Goal: Task Accomplishment & Management: Manage account settings

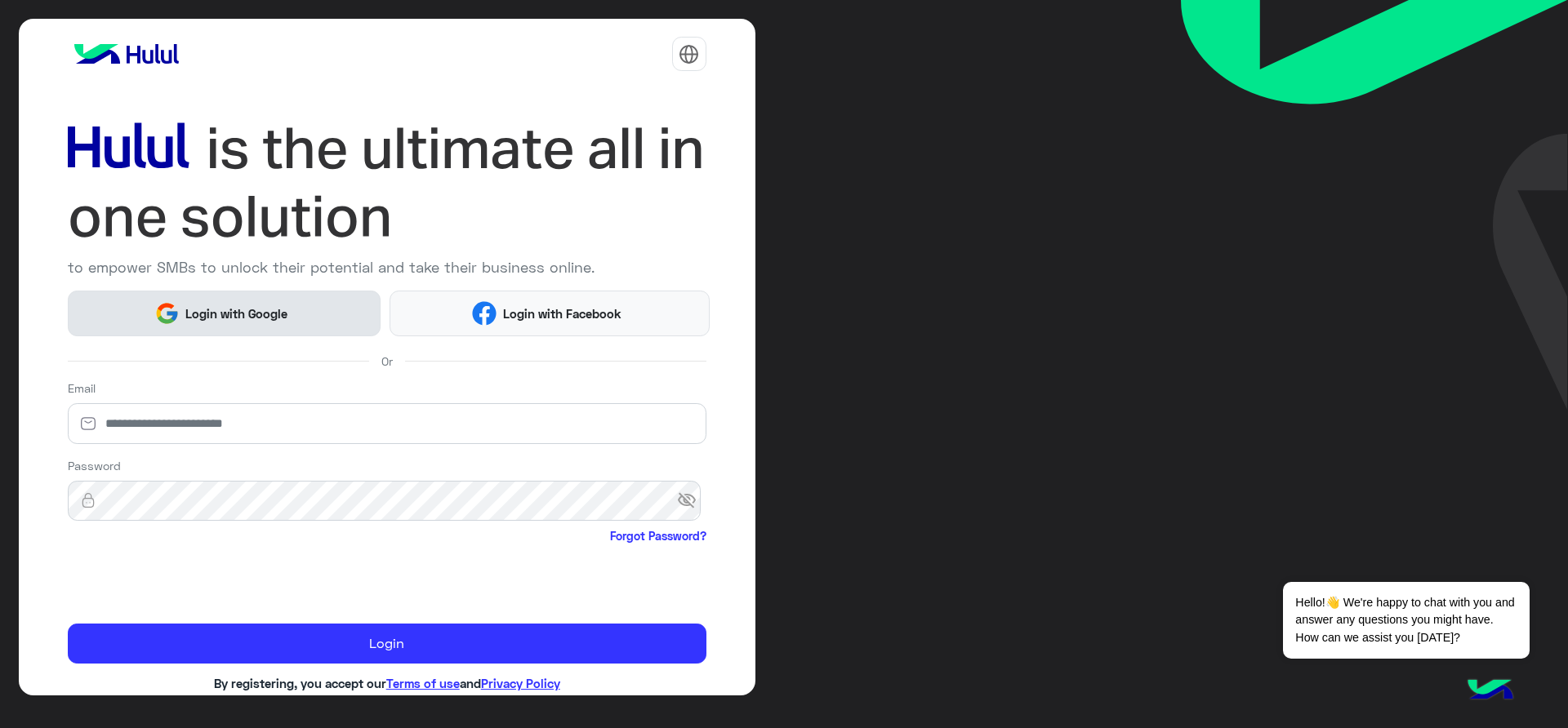
click at [206, 319] on span "Login with Google" at bounding box center [236, 313] width 114 height 19
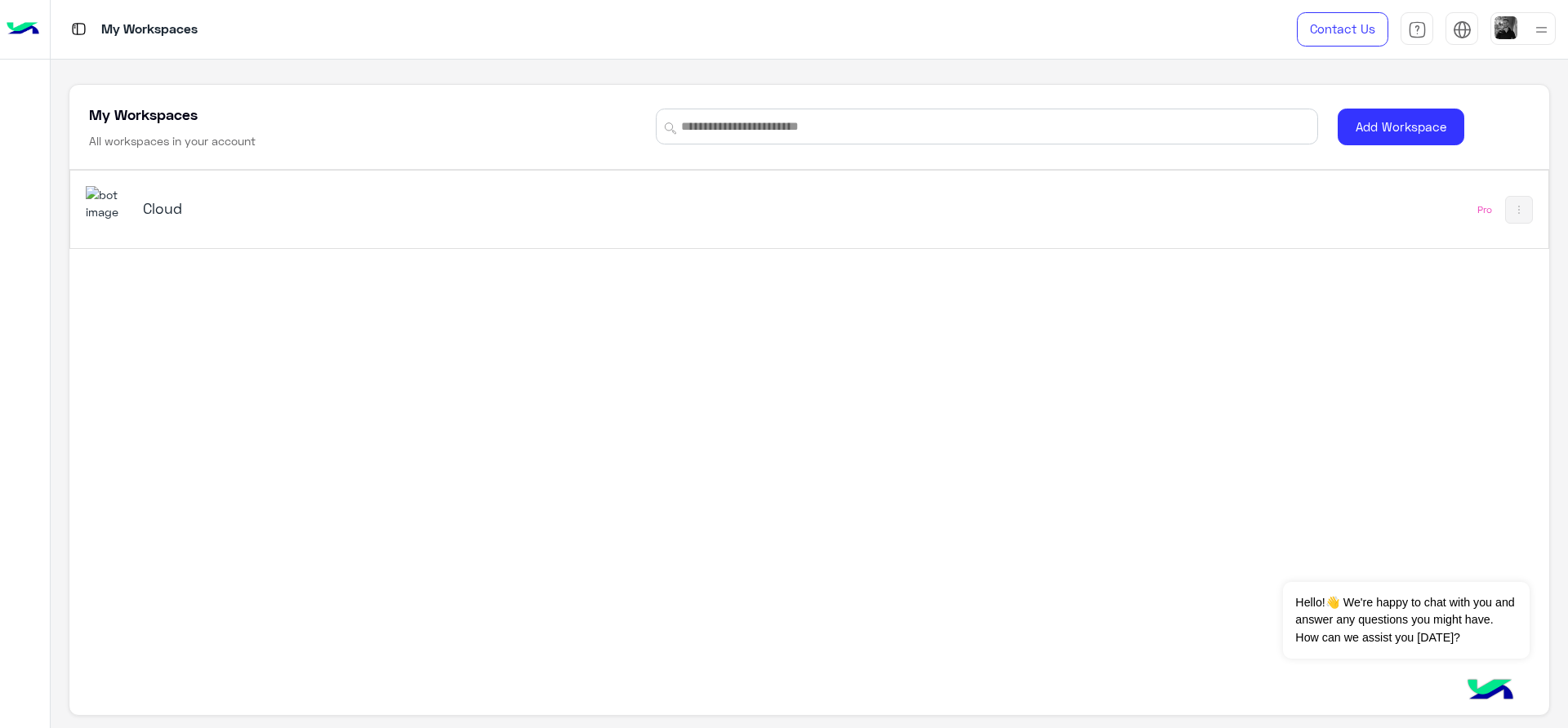
click at [890, 70] on div "My Workspaces All workspaces in your account Add Workspace Cloud Pro" at bounding box center [809, 394] width 1517 height 669
click at [122, 209] on img at bounding box center [107, 203] width 44 height 35
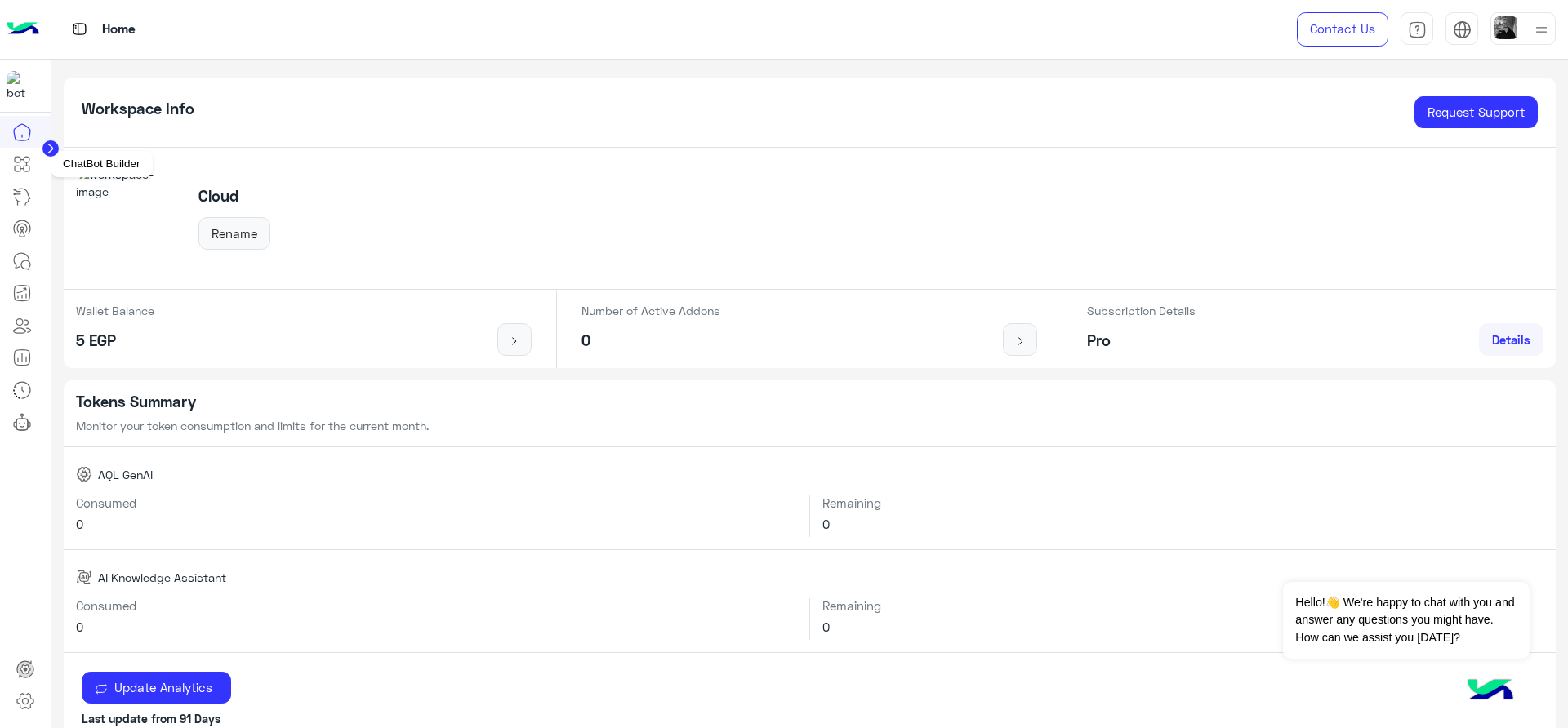
click at [17, 173] on icon at bounding box center [22, 165] width 20 height 20
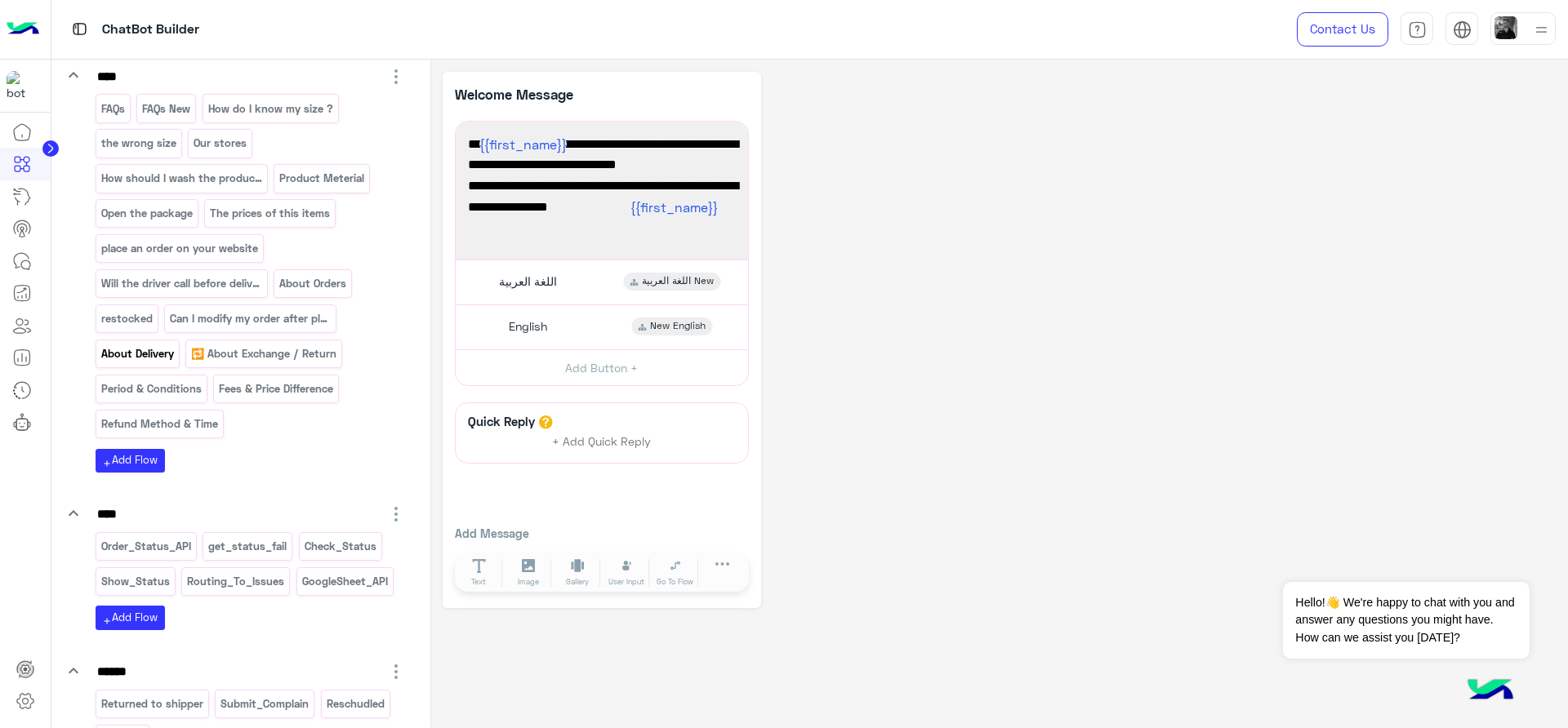
scroll to position [1938, 0]
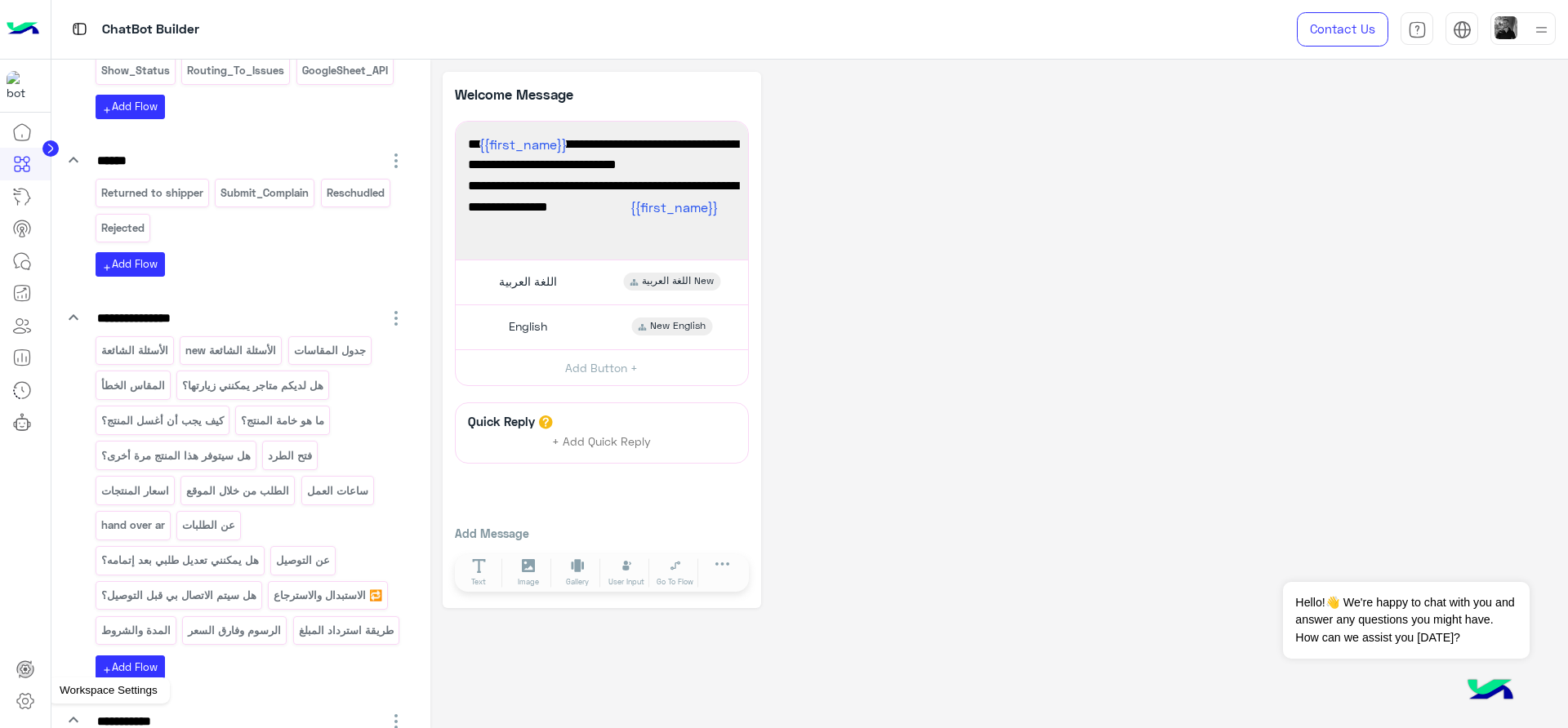
click at [21, 698] on icon at bounding box center [26, 701] width 20 height 20
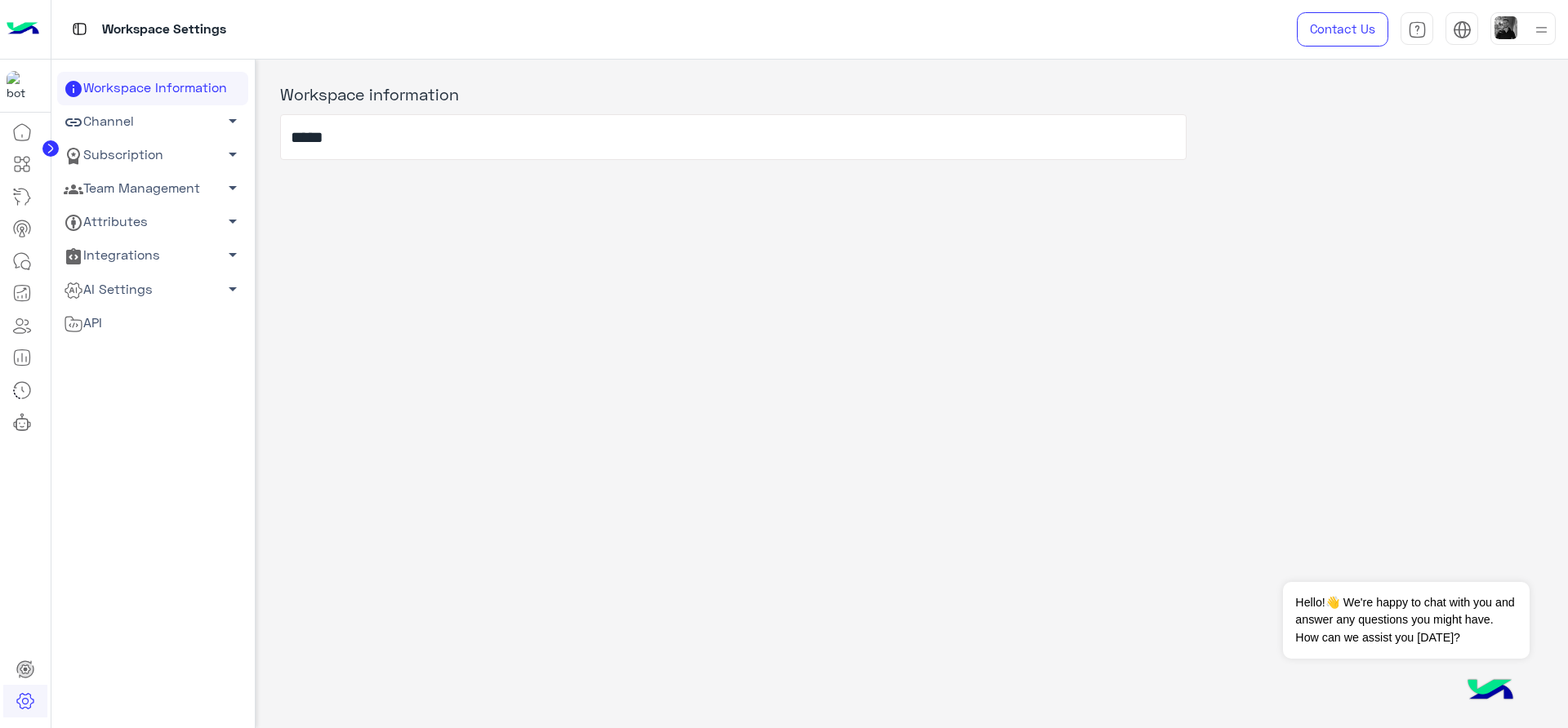
click at [131, 124] on link "Channel arrow_drop_down" at bounding box center [153, 122] width 192 height 34
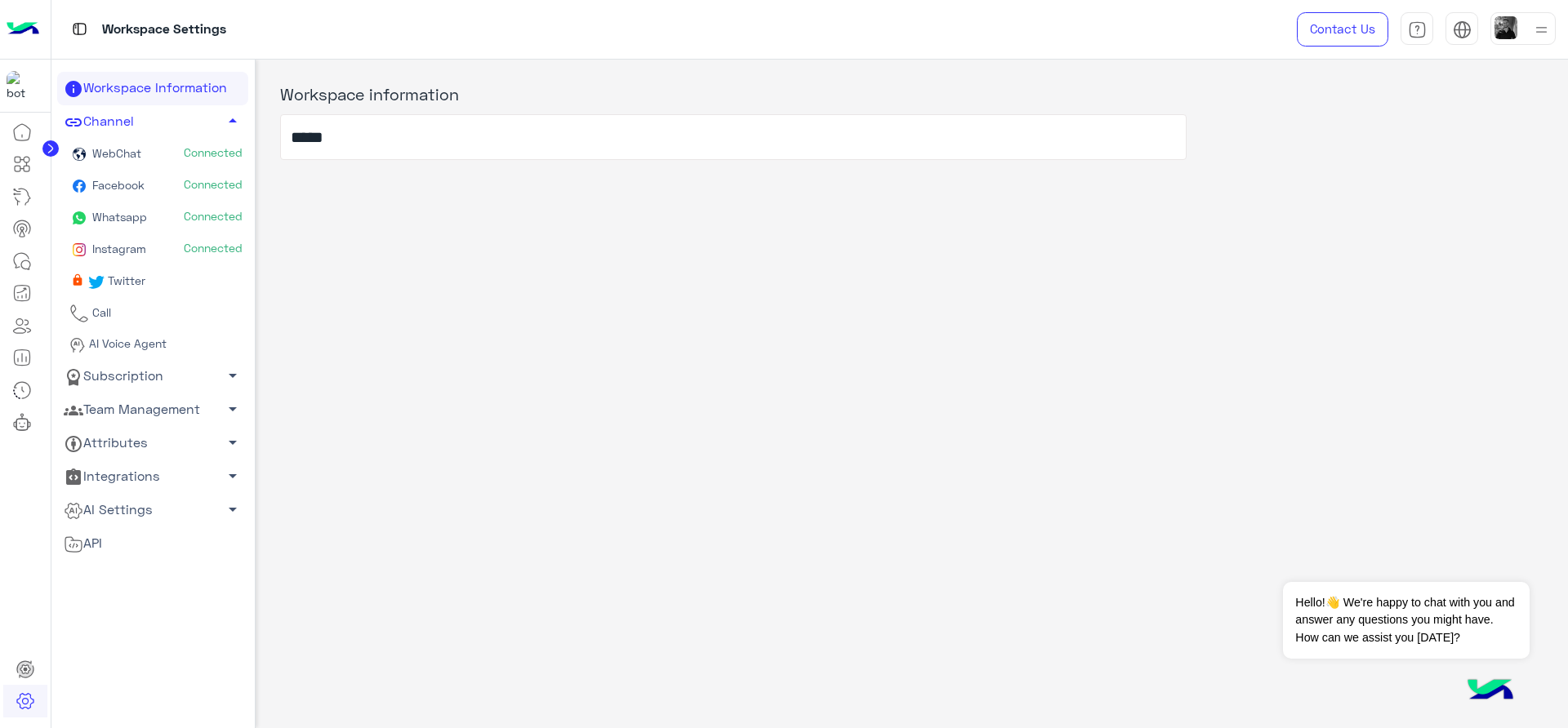
click at [117, 214] on span "Whatsapp" at bounding box center [118, 216] width 58 height 14
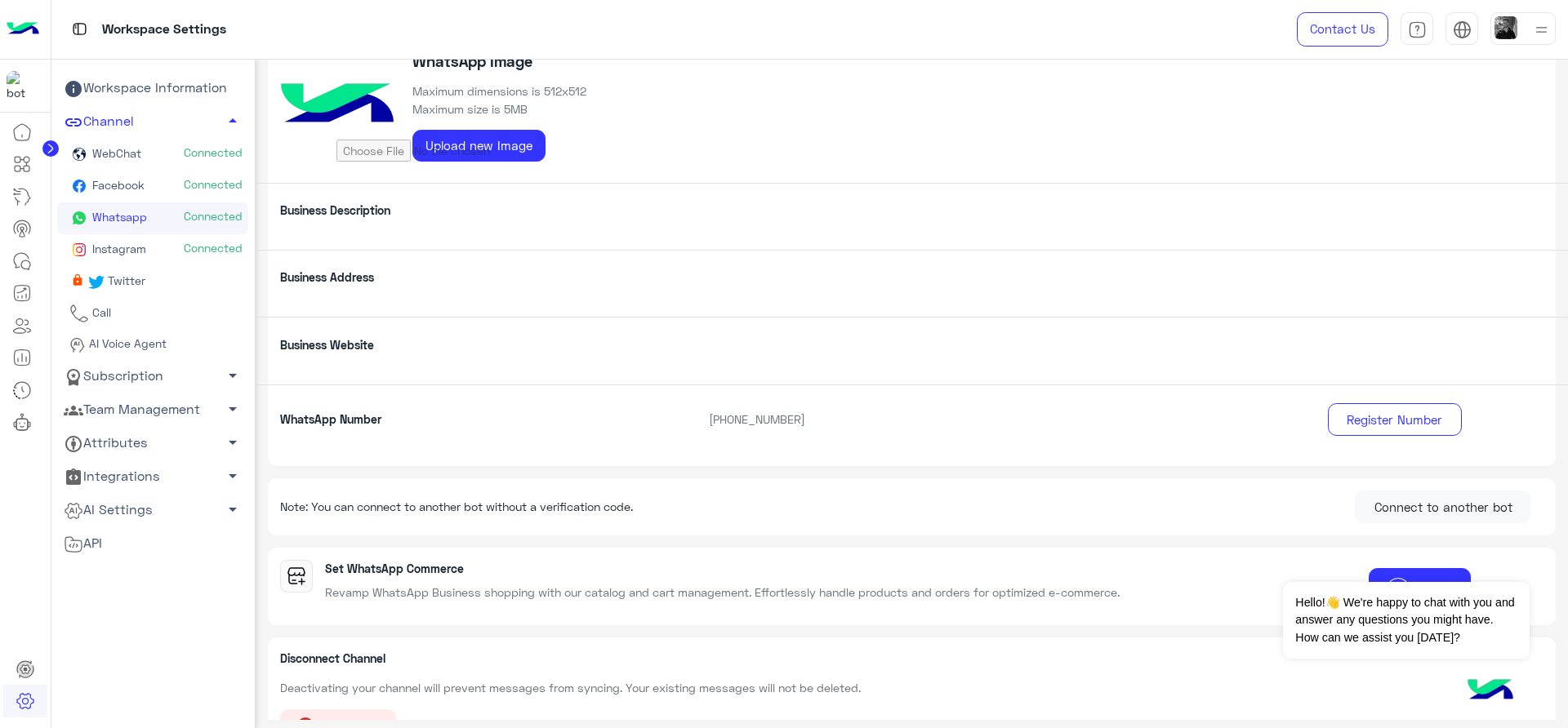
scroll to position [136, 0]
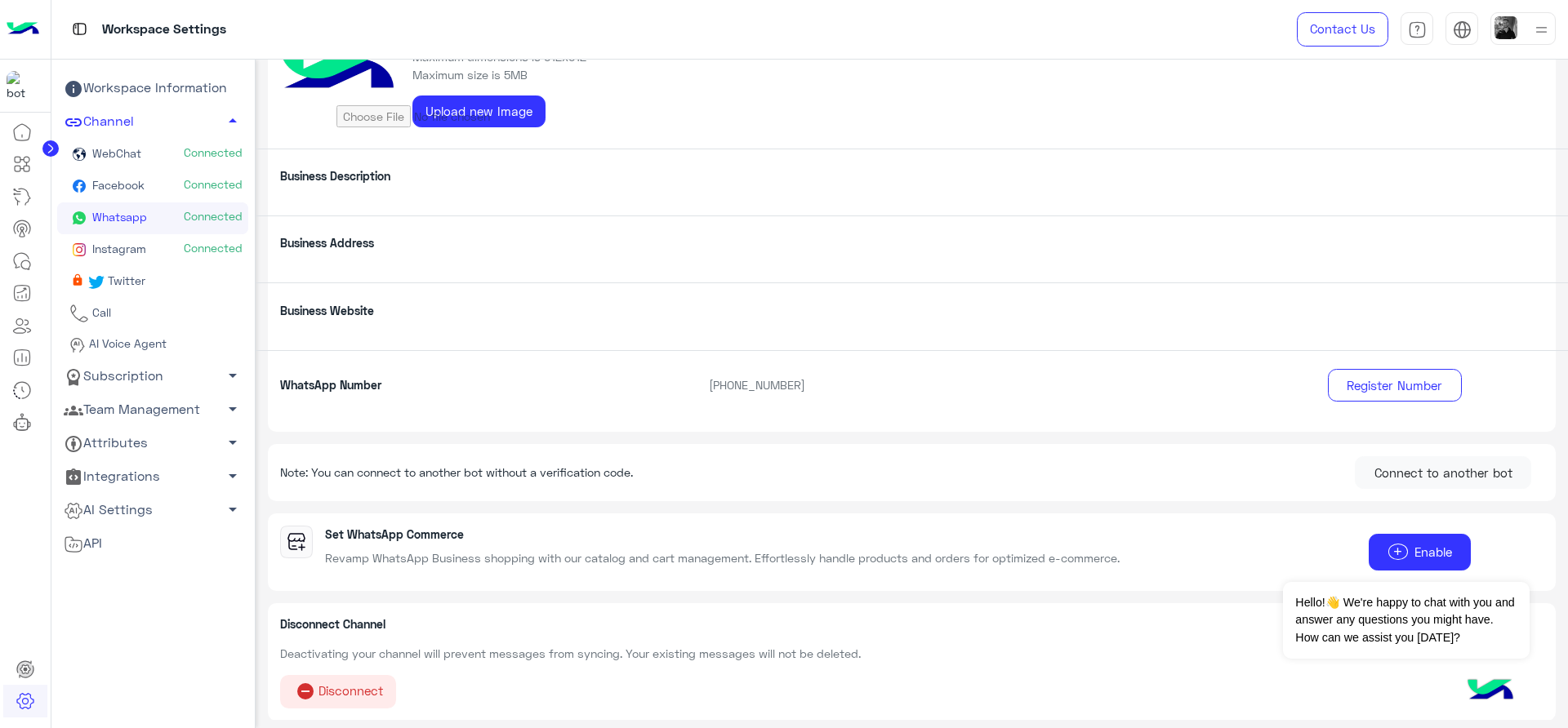
click at [888, 396] on div "WhatsApp Number [PHONE_NUMBER] Register Number" at bounding box center [912, 391] width 1313 height 82
click at [967, 32] on div "Workspace Settings" at bounding box center [557, 29] width 1011 height 59
click at [727, 23] on div "Workspace Settings" at bounding box center [557, 29] width 1011 height 59
click at [1393, 466] on button "Connect to another bot" at bounding box center [1443, 472] width 177 height 33
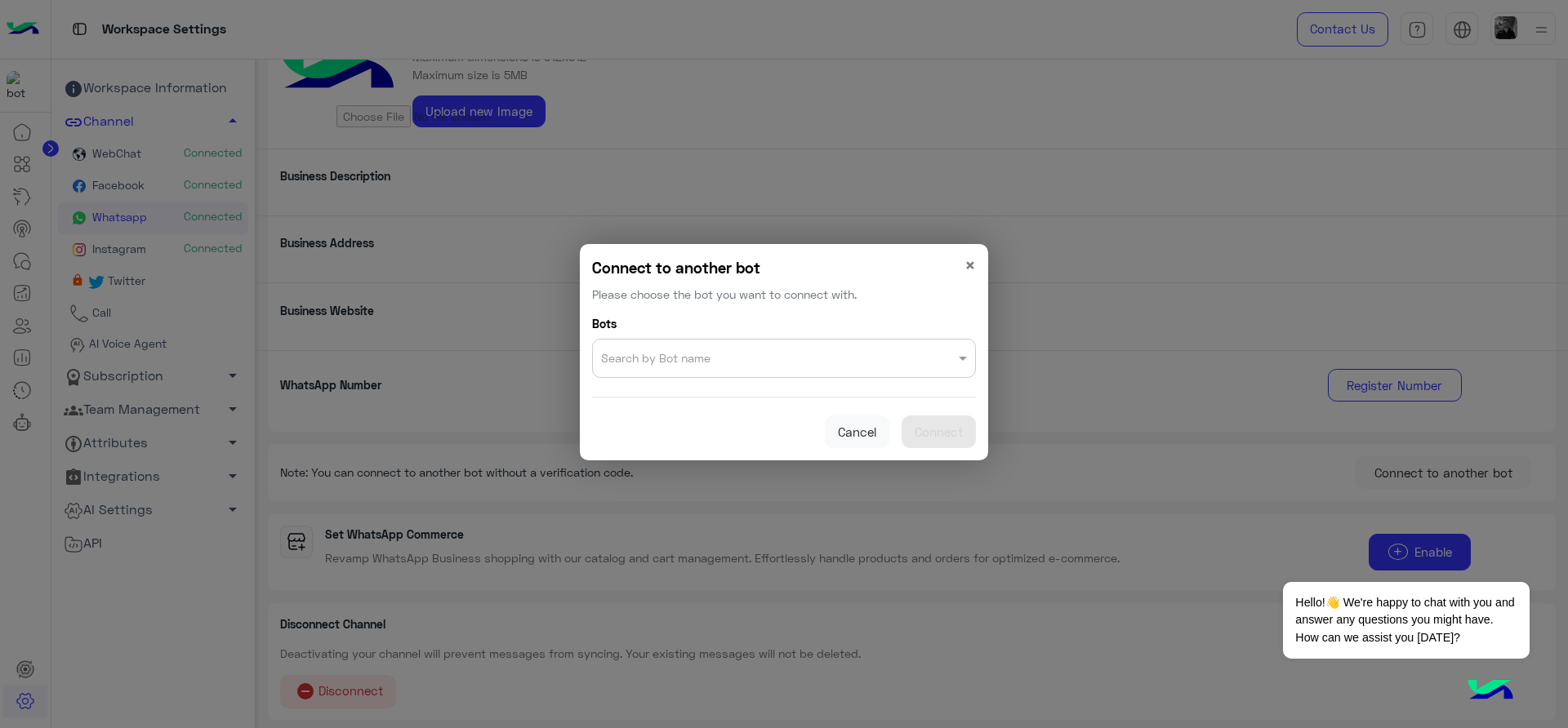
click at [924, 362] on div at bounding box center [783, 354] width 382 height 23
click at [805, 365] on input "text" at bounding box center [751, 354] width 300 height 23
click at [662, 358] on input "text" at bounding box center [751, 354] width 300 height 23
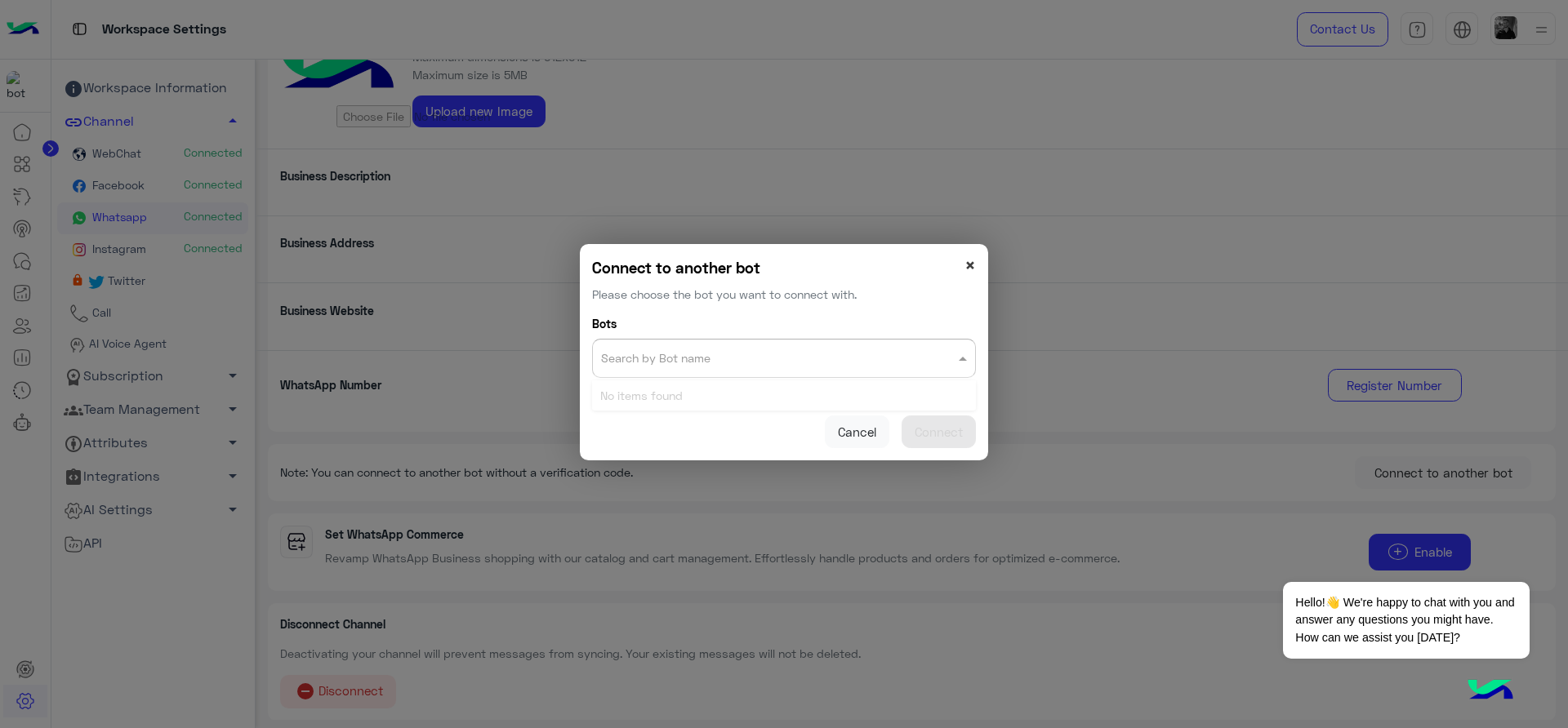
click at [971, 270] on span "×" at bounding box center [971, 265] width 12 height 22
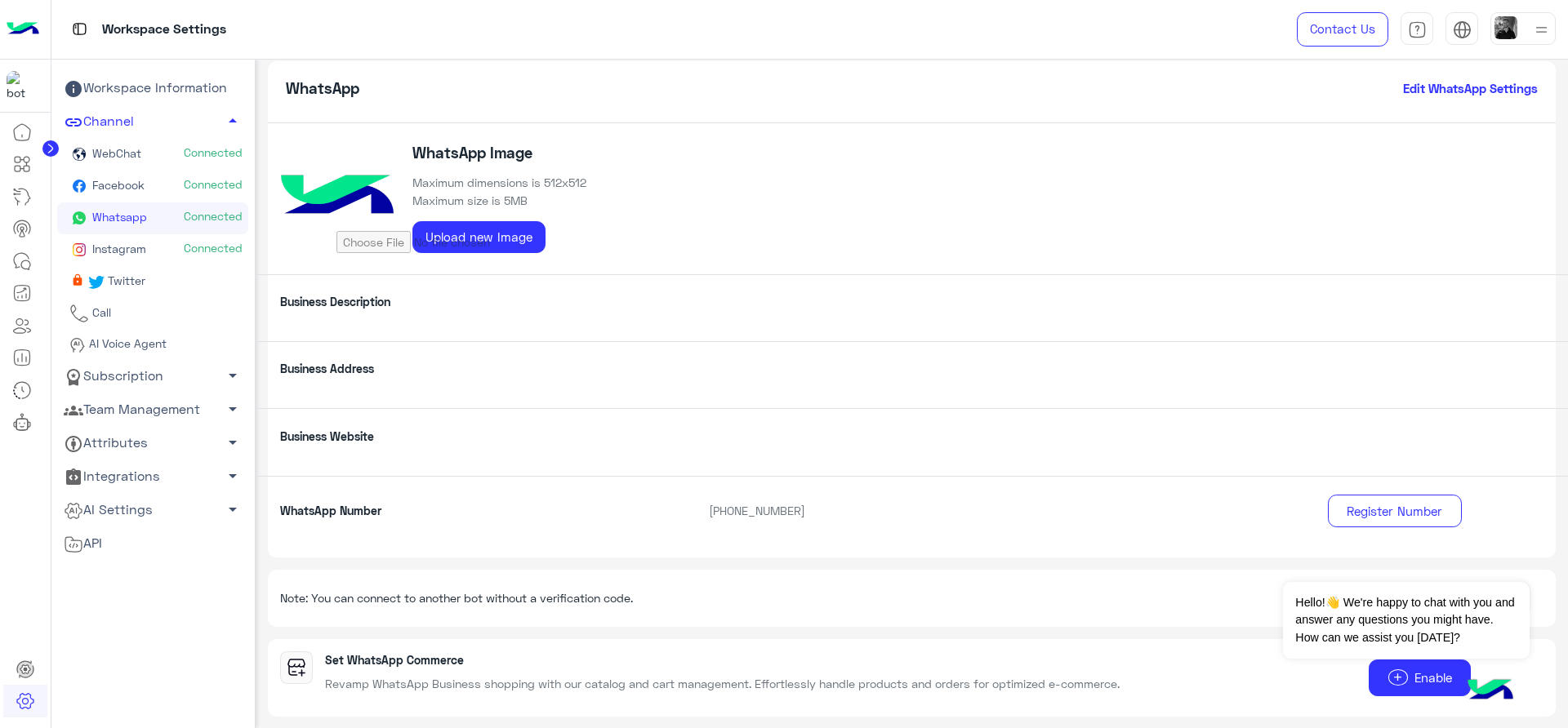
scroll to position [0, 0]
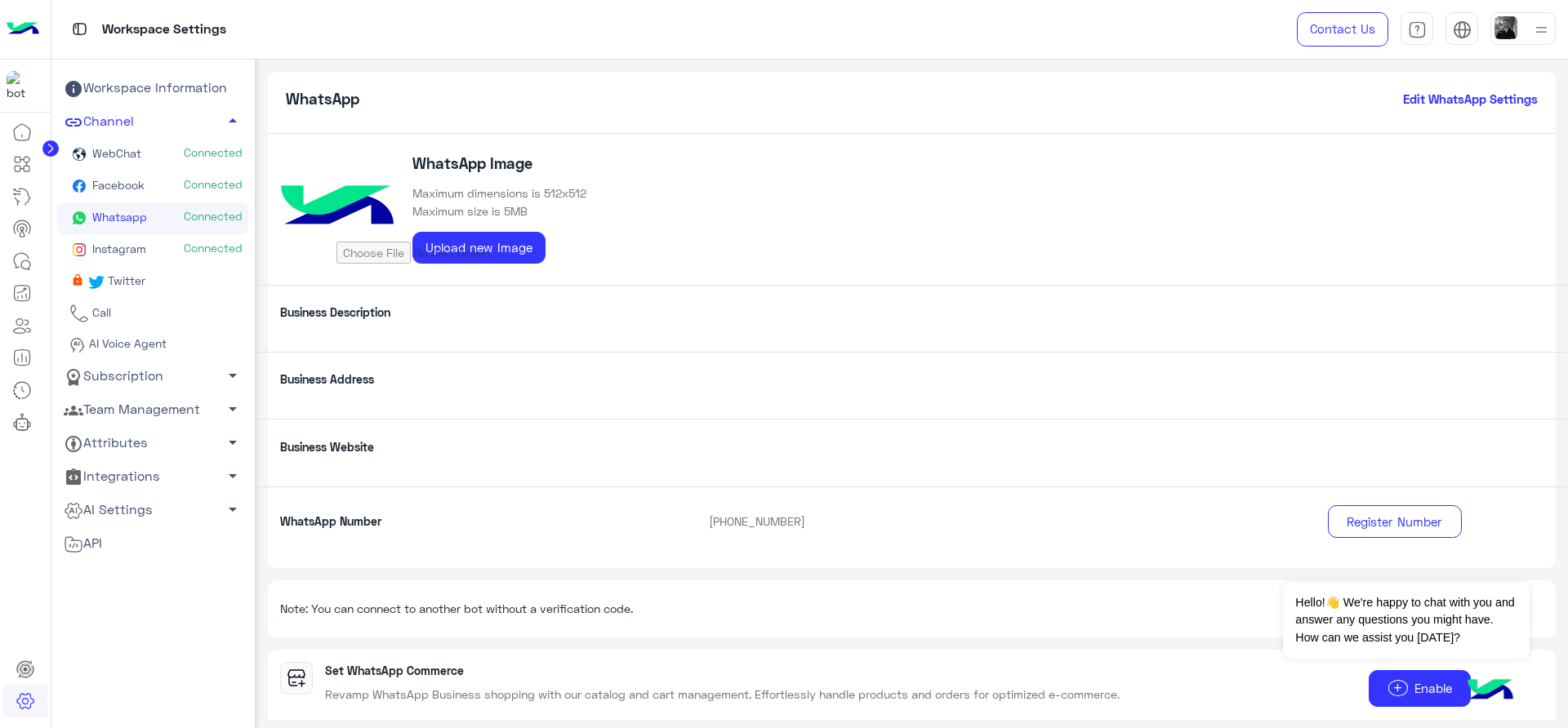
click at [1409, 94] on h6 "Edit WhatsApp Settings" at bounding box center [1471, 98] width 135 height 15
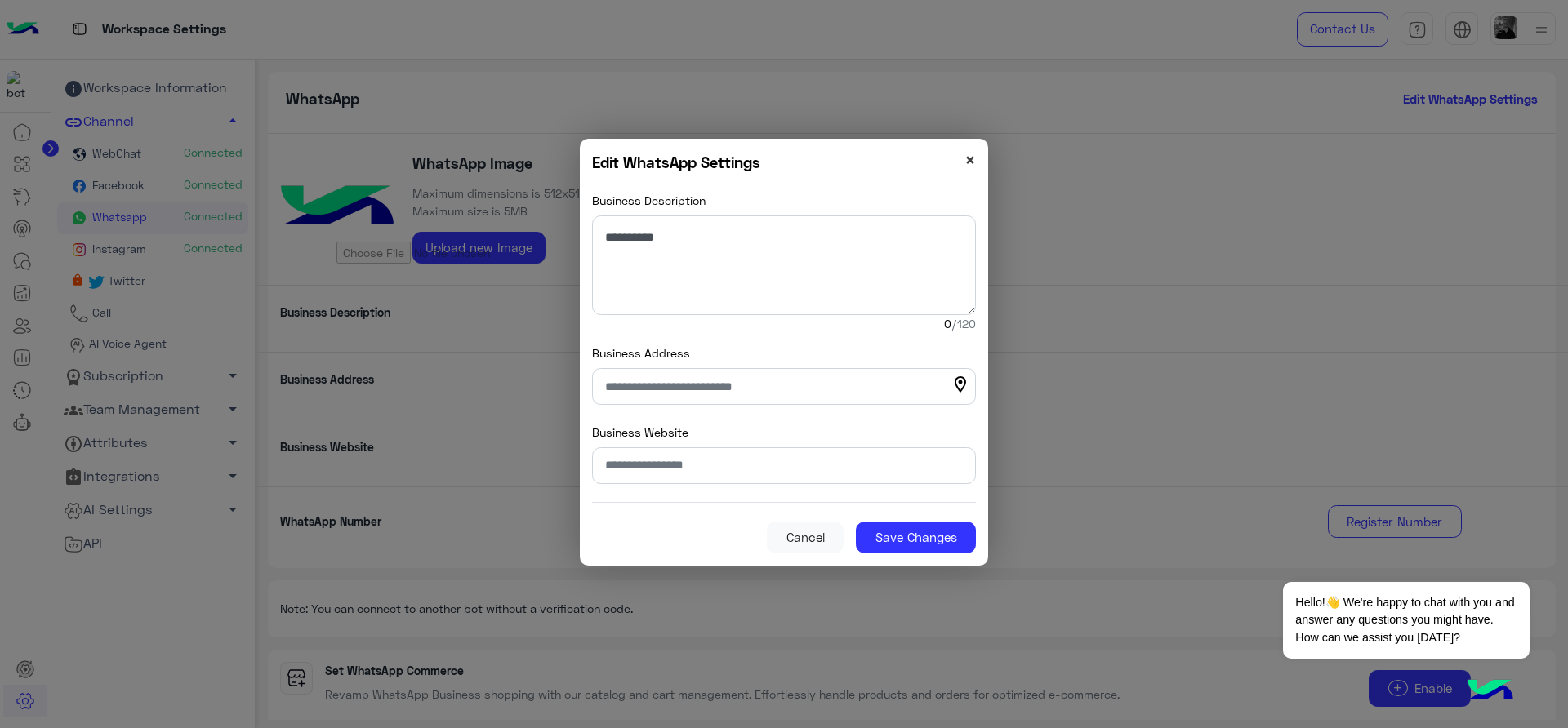
click at [971, 155] on span "×" at bounding box center [971, 160] width 12 height 22
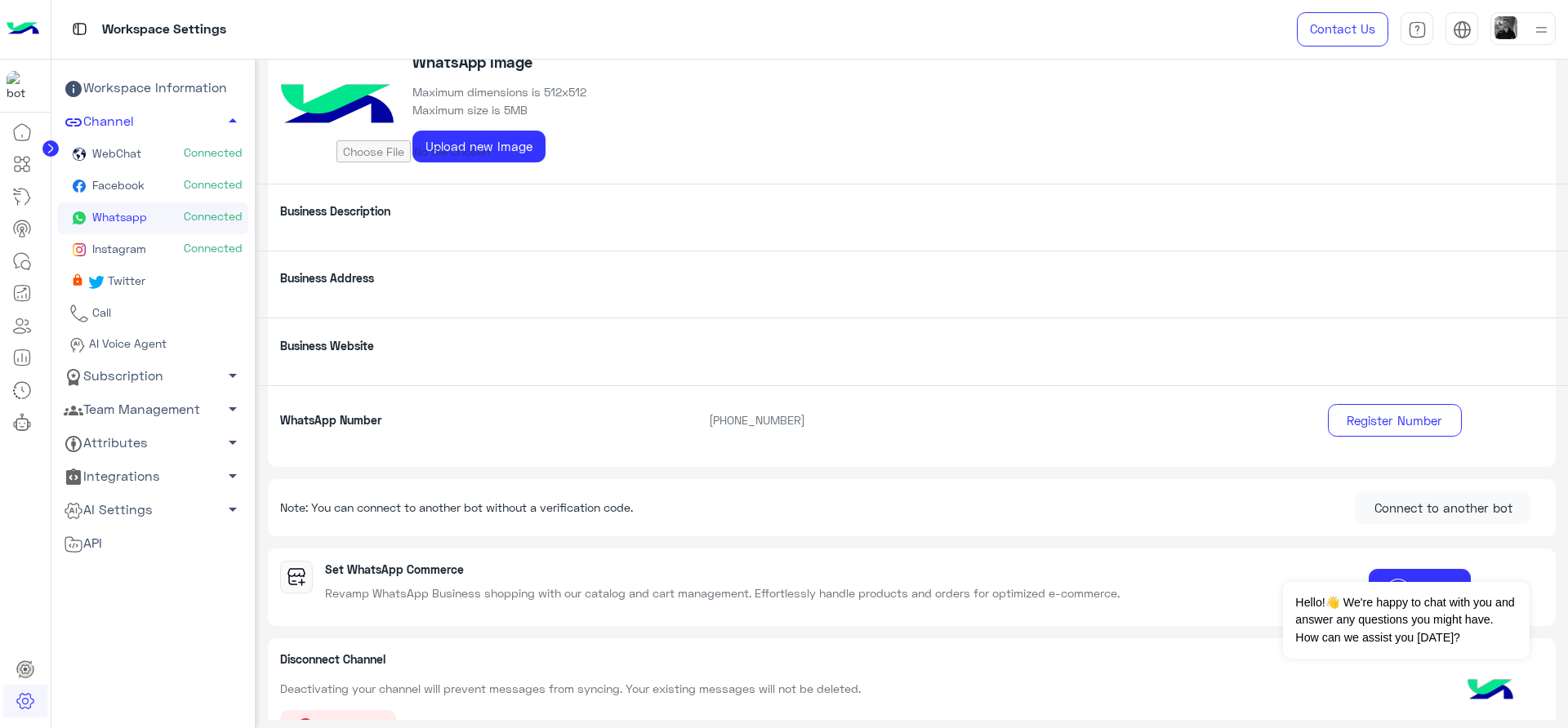
scroll to position [136, 0]
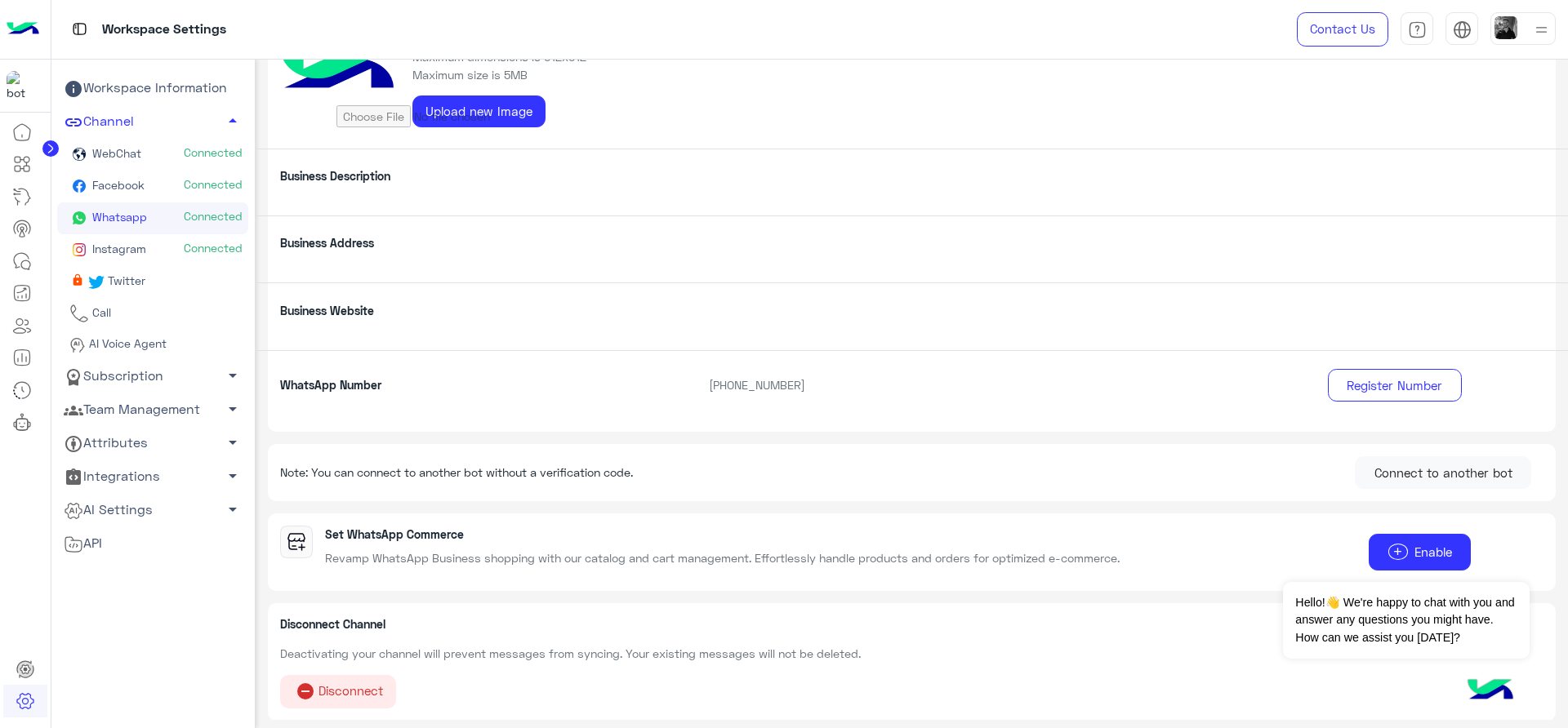
click at [168, 209] on link "Whatsapp Connected" at bounding box center [153, 218] width 192 height 32
click at [13, 128] on icon at bounding box center [22, 132] width 20 height 20
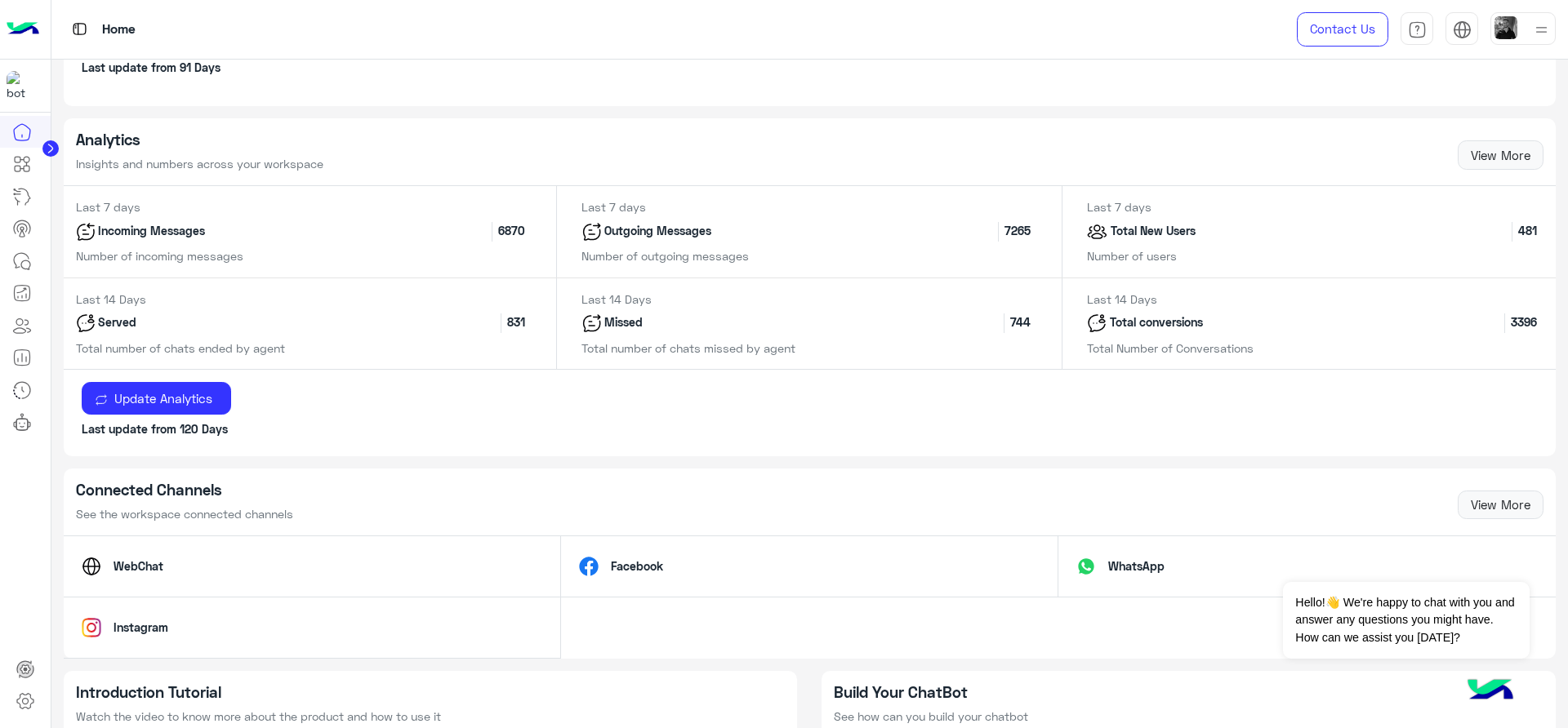
scroll to position [799, 0]
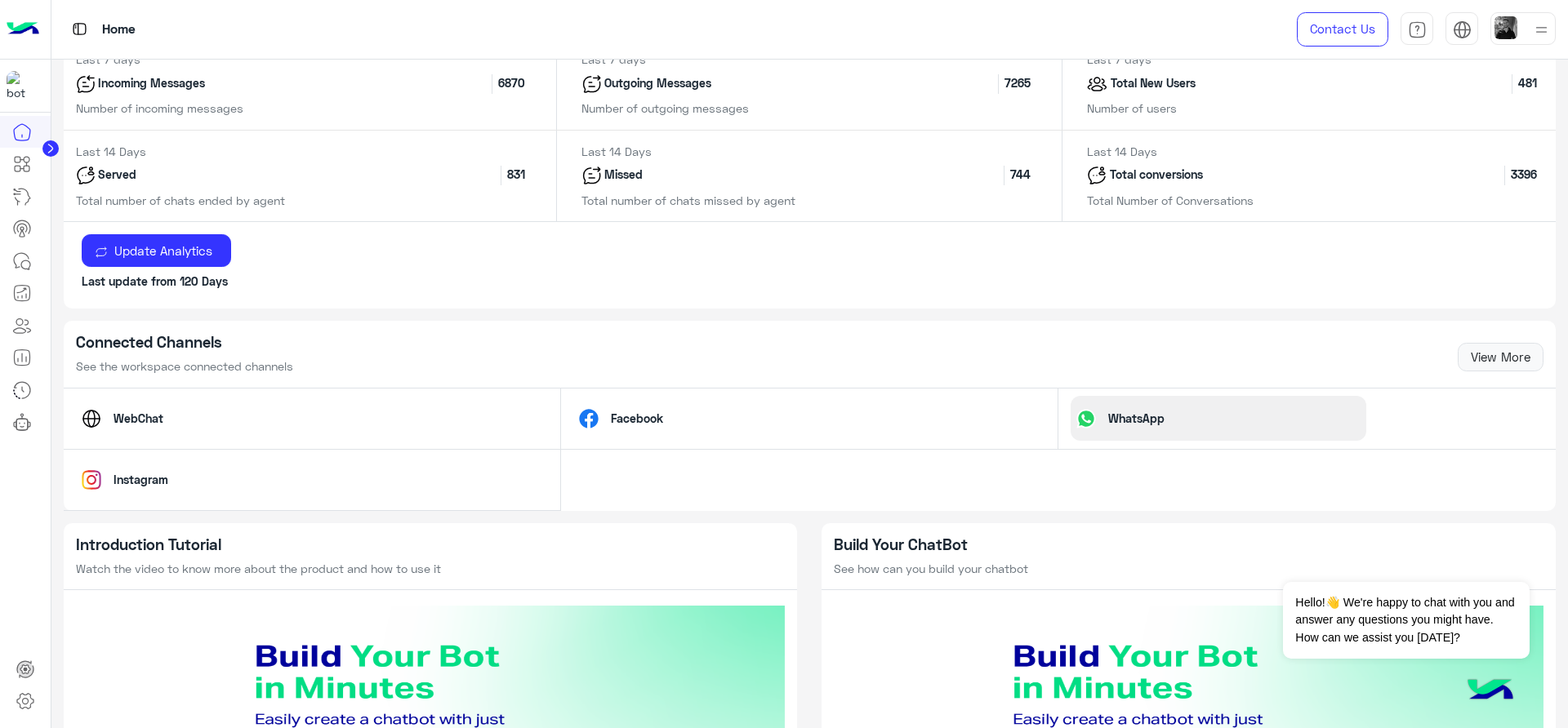
click at [1120, 423] on p "WhatsApp" at bounding box center [1135, 418] width 80 height 17
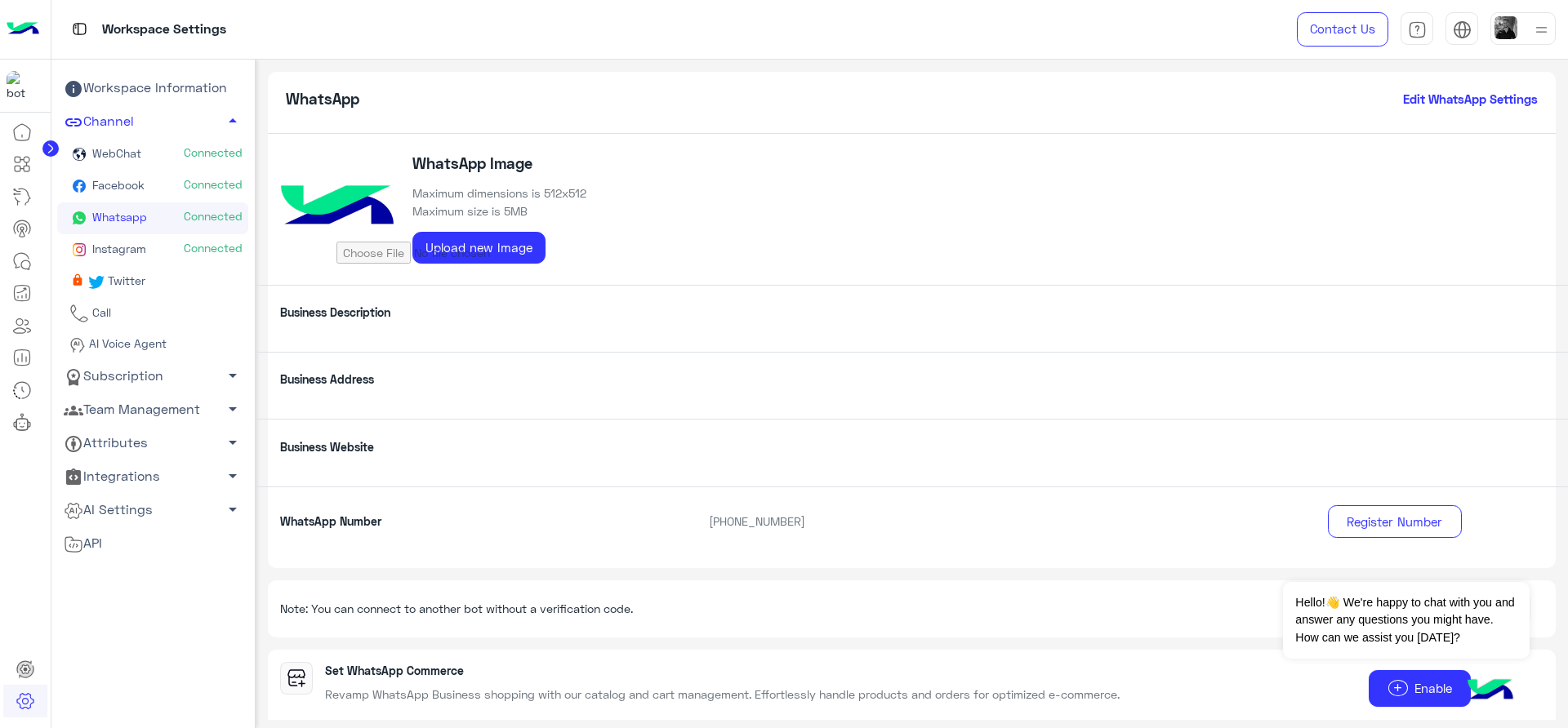
click at [1454, 99] on h6 "Edit WhatsApp Settings" at bounding box center [1471, 98] width 135 height 15
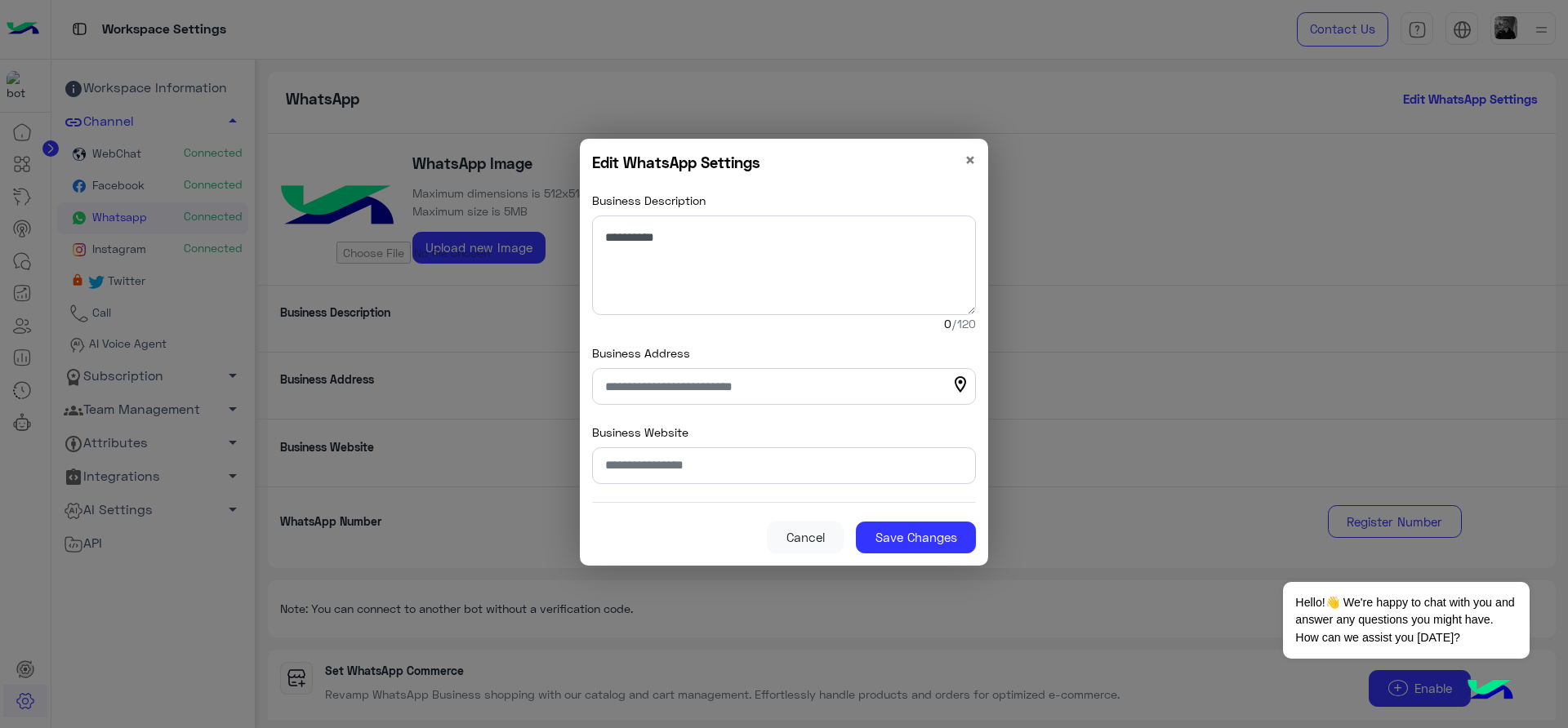
click at [1248, 282] on modal-container "Edit WhatsApp Settings × Business Description 0 /120 Business Address location_…" at bounding box center [784, 364] width 1568 height 728
click at [975, 163] on span "×" at bounding box center [971, 160] width 12 height 22
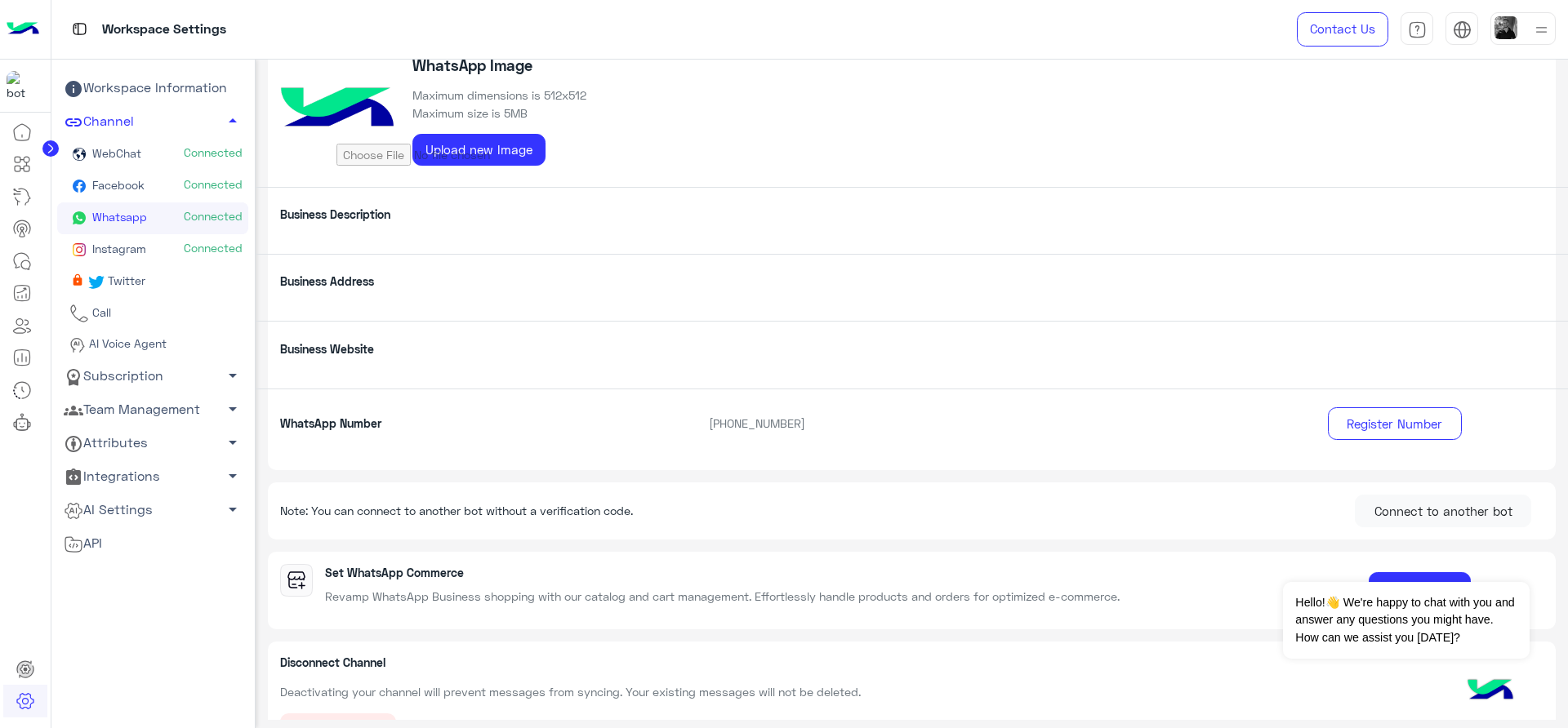
scroll to position [136, 0]
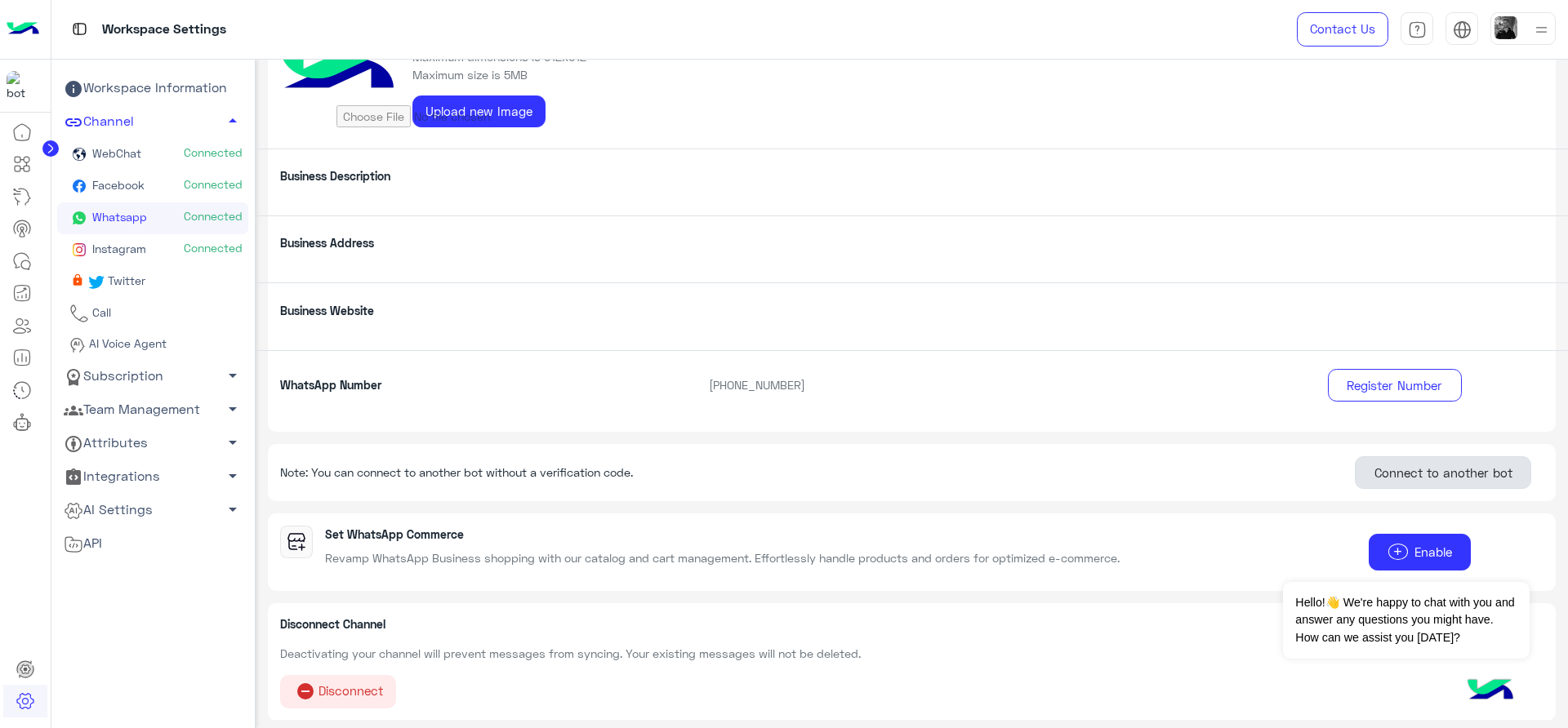
click at [1376, 466] on button "Connect to another bot" at bounding box center [1443, 472] width 177 height 33
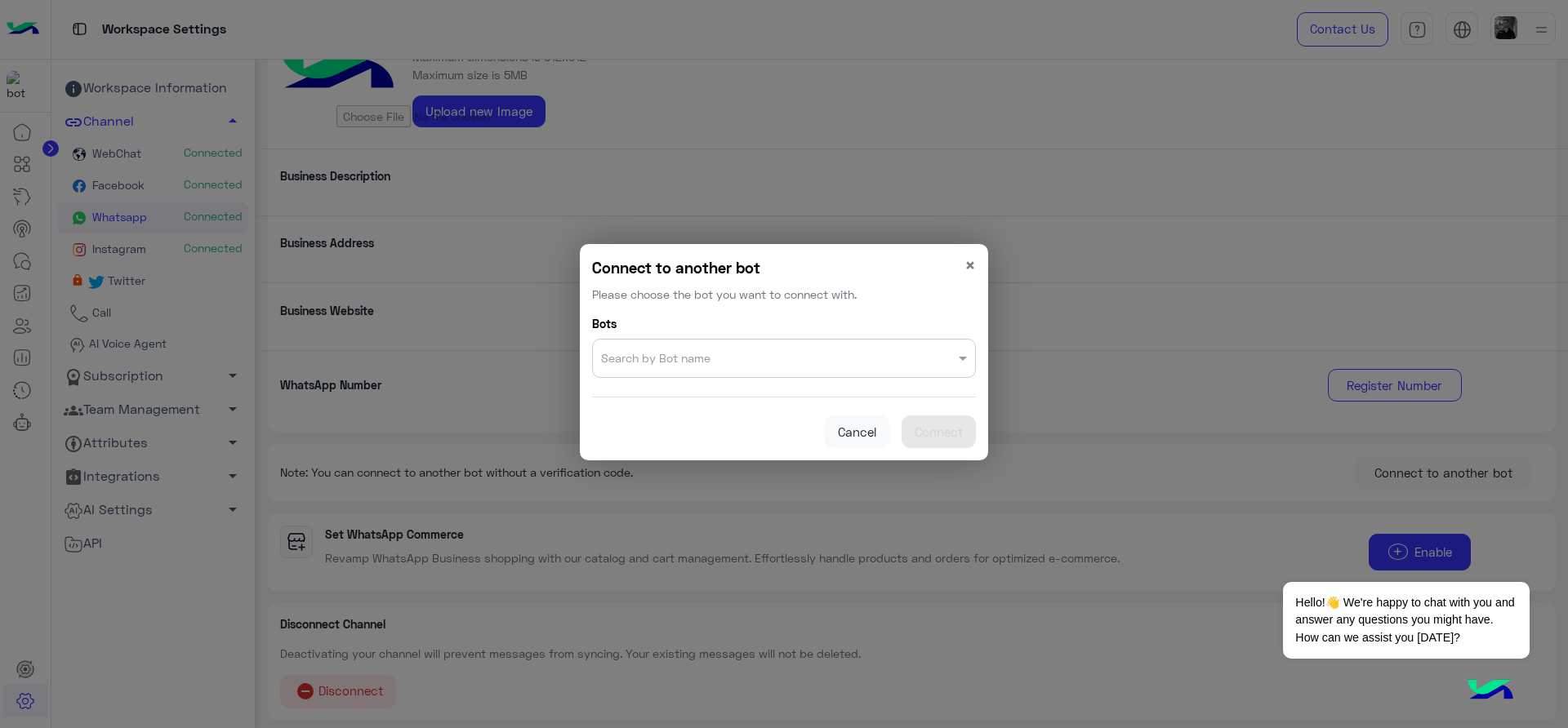
click at [795, 357] on input "text" at bounding box center [751, 354] width 300 height 23
click at [738, 394] on div "No items found" at bounding box center [784, 395] width 384 height 30
click at [459, 422] on modal-container "Connect to another bot Please choose the bot you want to connect with. × Bots S…" at bounding box center [784, 364] width 1568 height 728
click at [145, 540] on modal-container "Connect to another bot Please choose the bot you want to connect with. × Bots S…" at bounding box center [784, 364] width 1568 height 728
click at [974, 258] on span "×" at bounding box center [971, 265] width 12 height 22
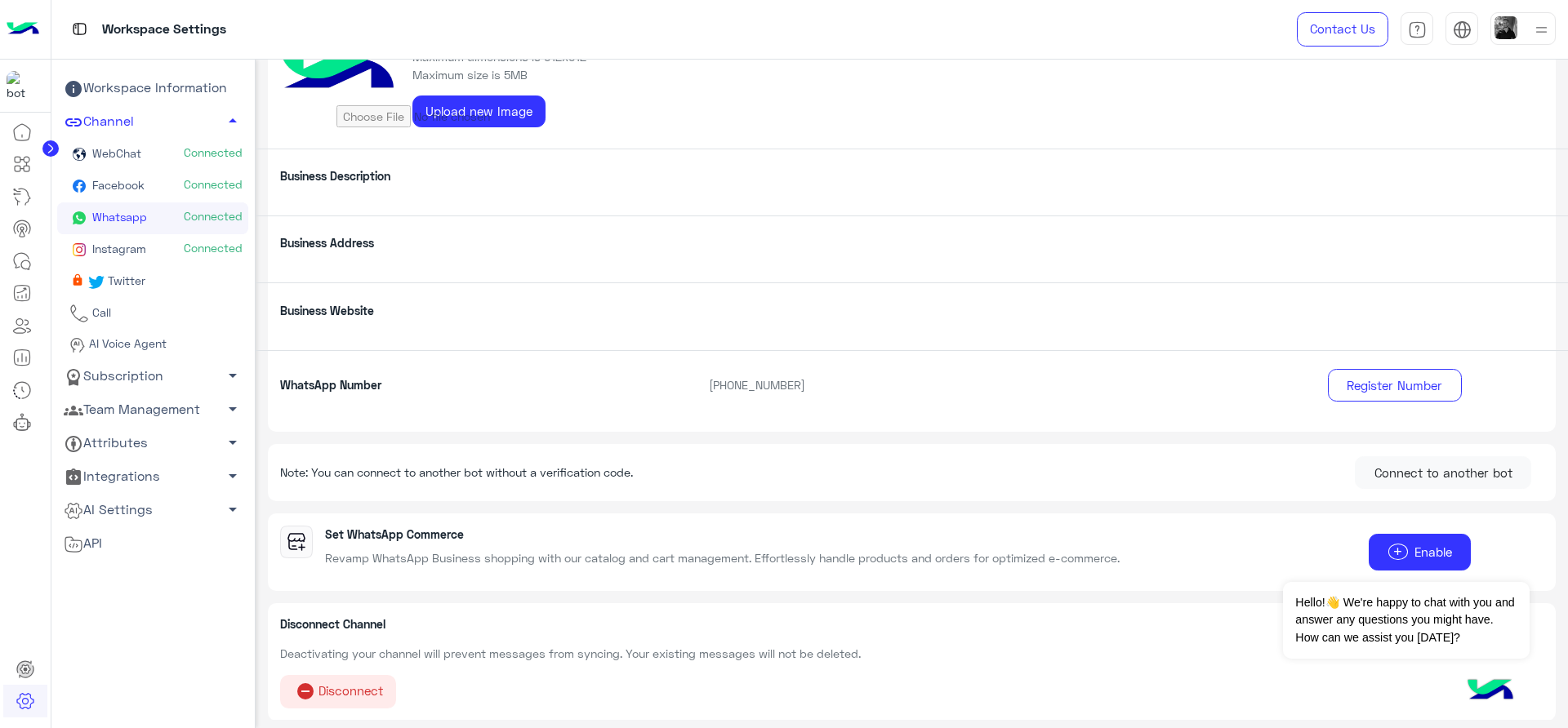
click at [158, 538] on div "API" at bounding box center [153, 543] width 179 height 21
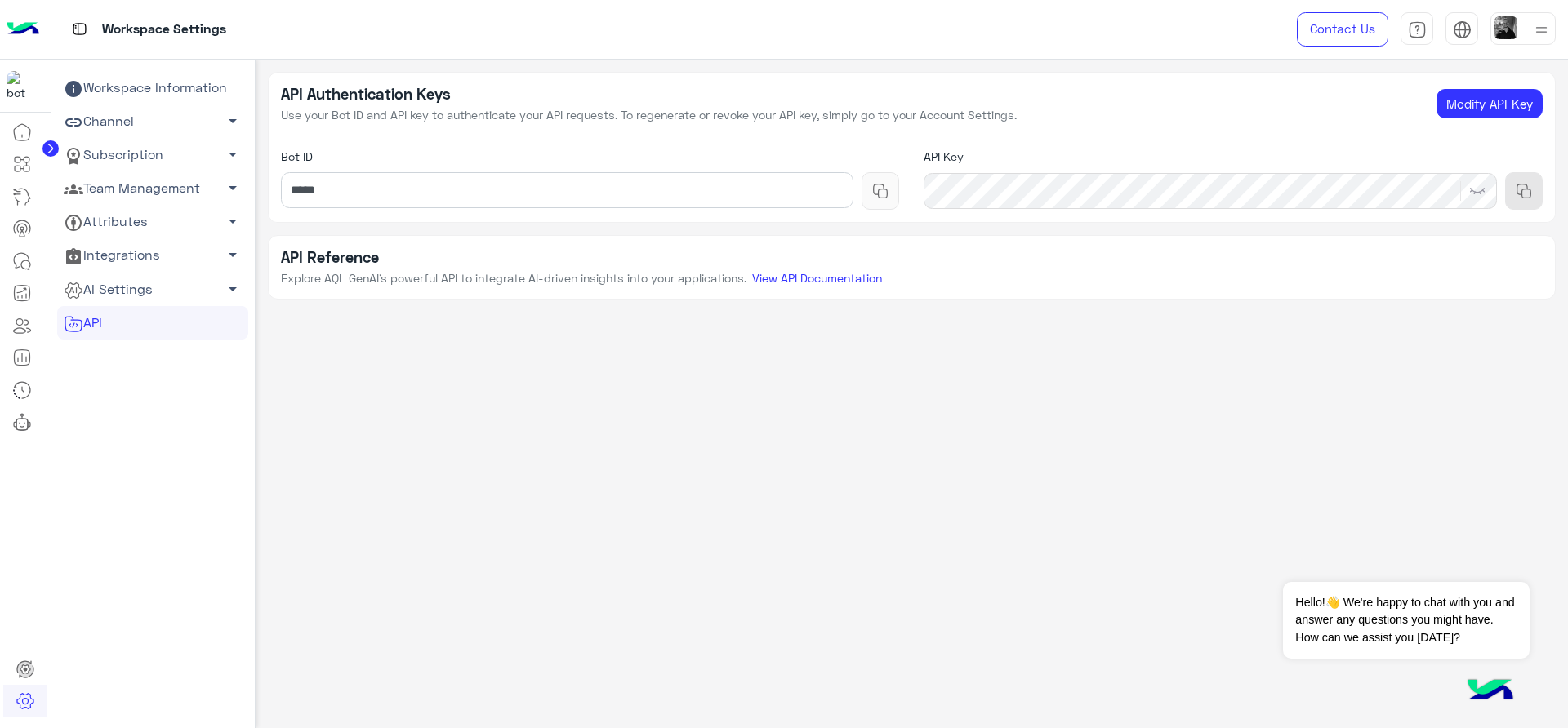
click at [876, 495] on div "API Authentication Keys Use your Bot ID and API key to authenticate your API re…" at bounding box center [912, 390] width 1313 height 662
click at [28, 254] on icon at bounding box center [22, 261] width 20 height 20
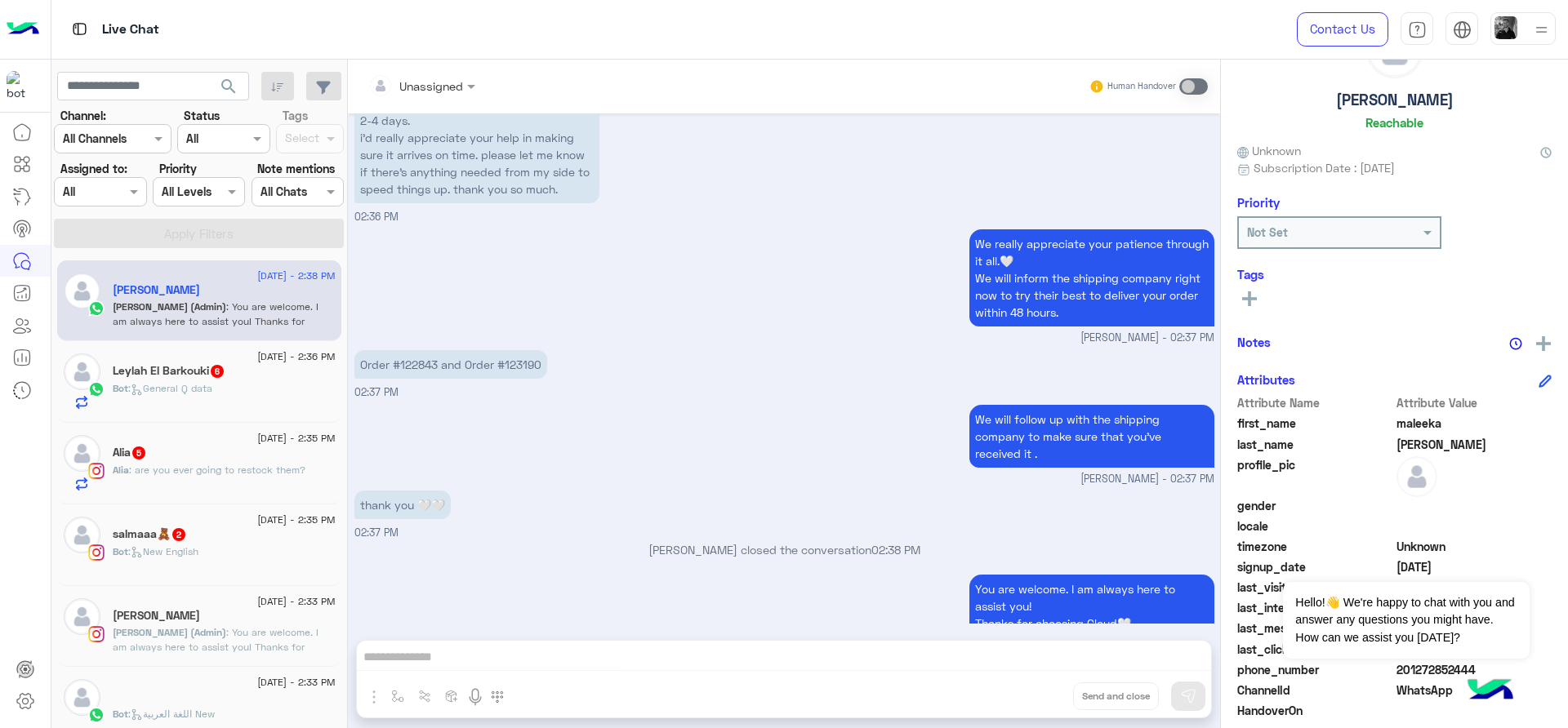
scroll to position [172, 0]
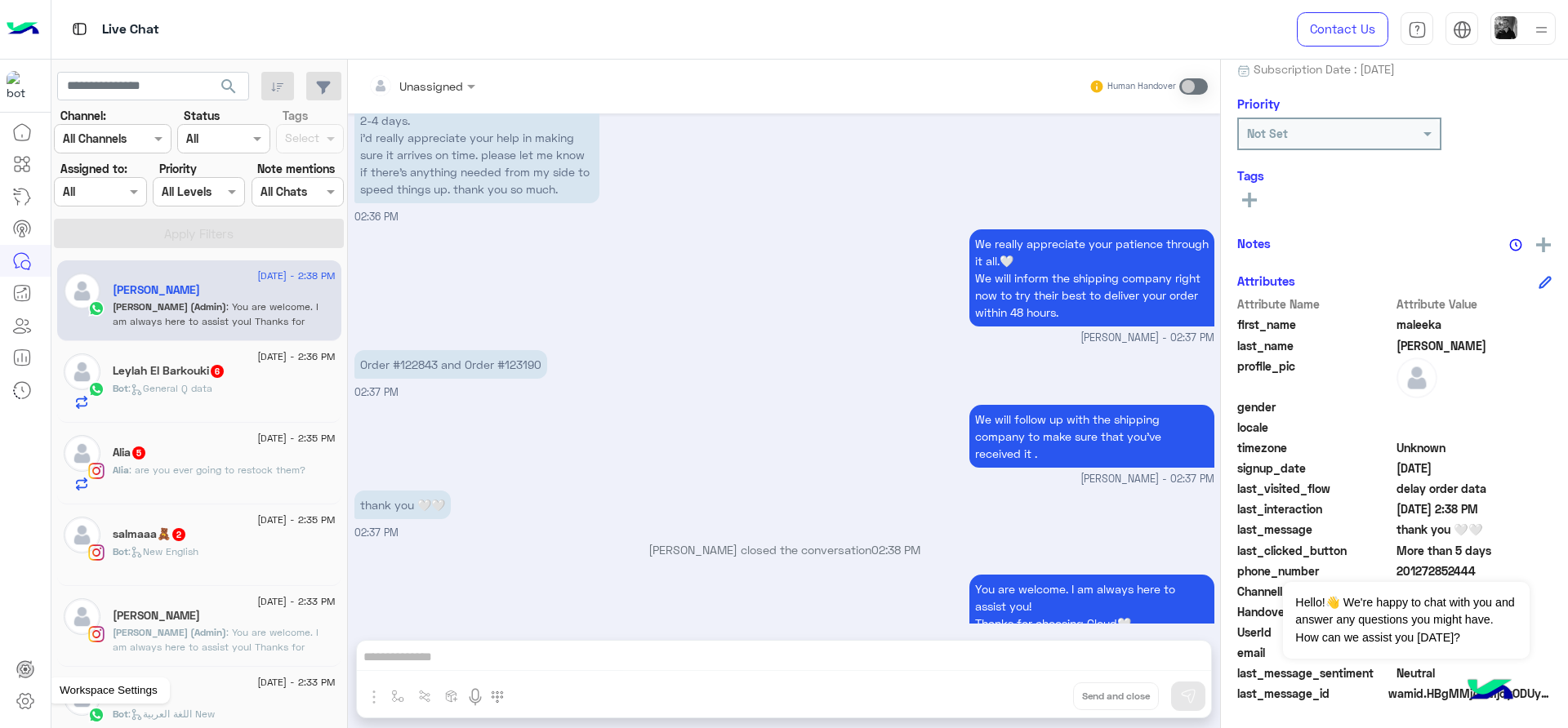
click at [30, 693] on icon at bounding box center [26, 701] width 20 height 20
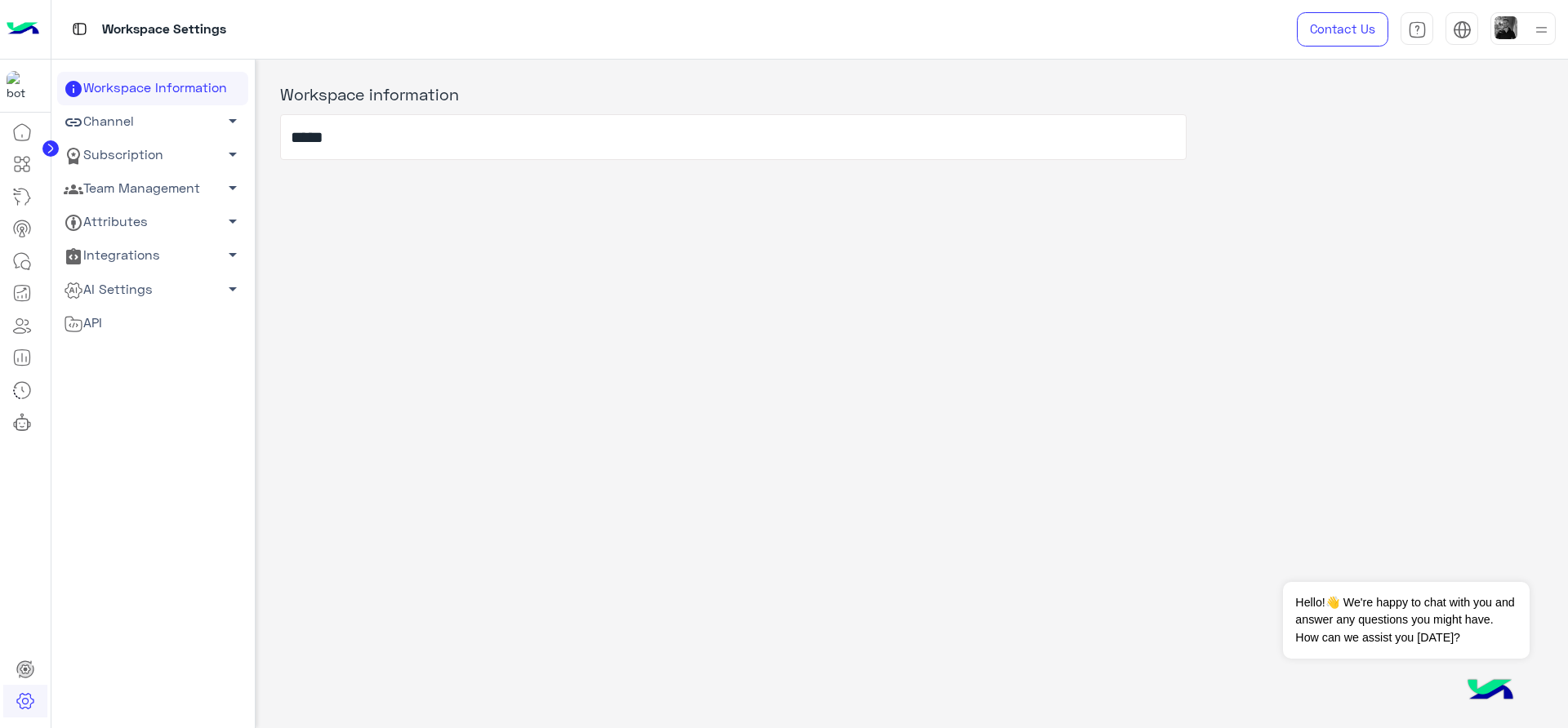
click at [121, 256] on link "Integrations arrow_drop_down" at bounding box center [153, 256] width 192 height 34
click at [118, 292] on link "Webhooks" at bounding box center [153, 287] width 192 height 29
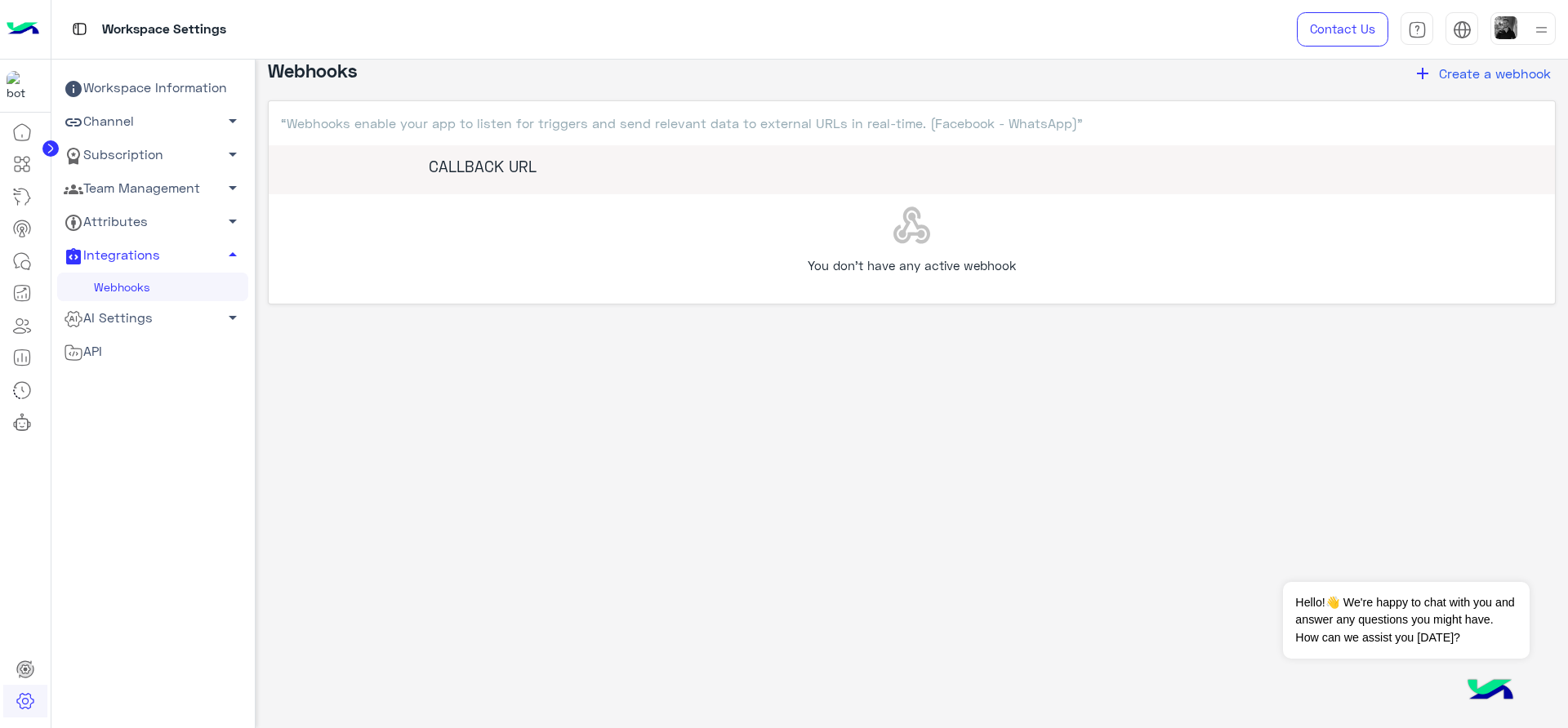
click at [131, 186] on link "Team Management arrow_drop_down" at bounding box center [153, 189] width 192 height 34
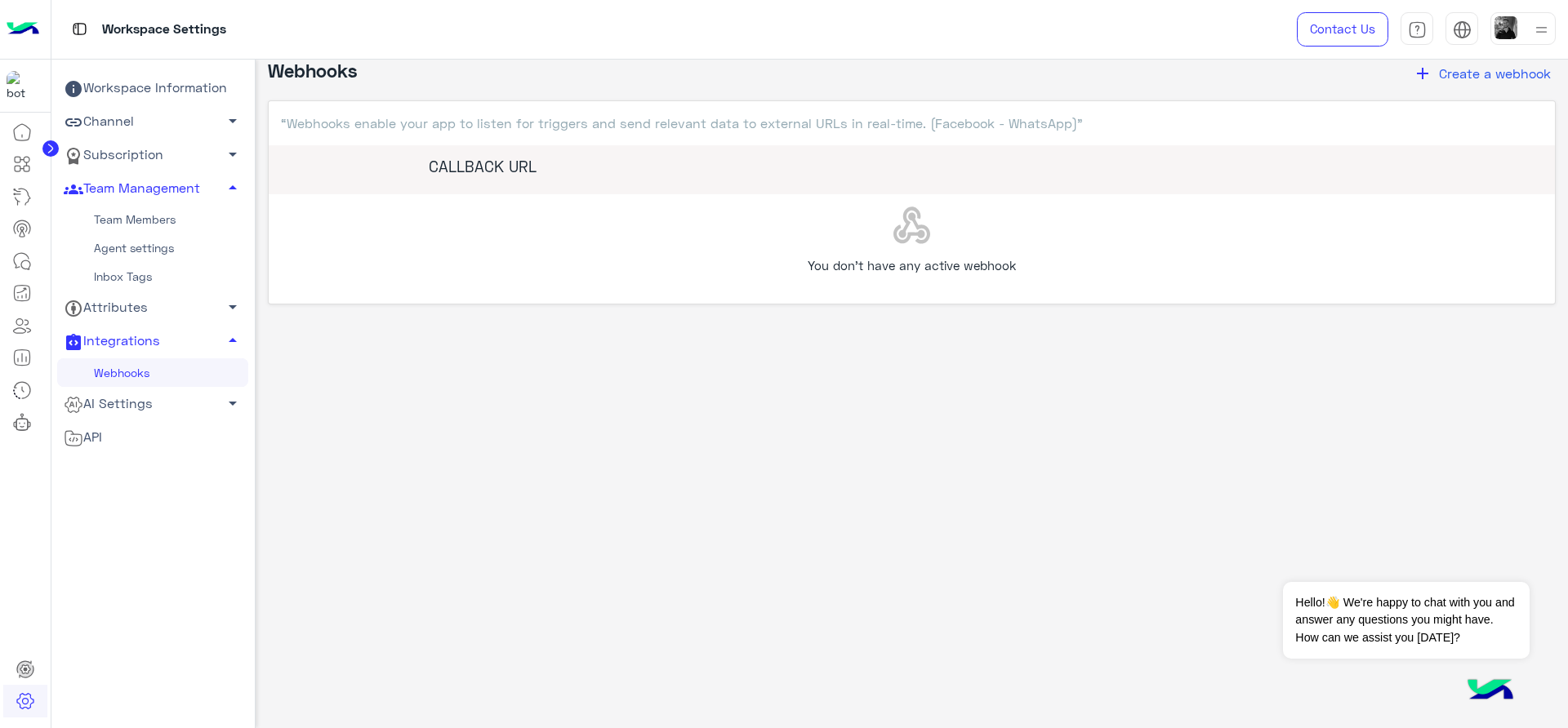
click at [123, 127] on link "Channel arrow_drop_down" at bounding box center [153, 122] width 192 height 34
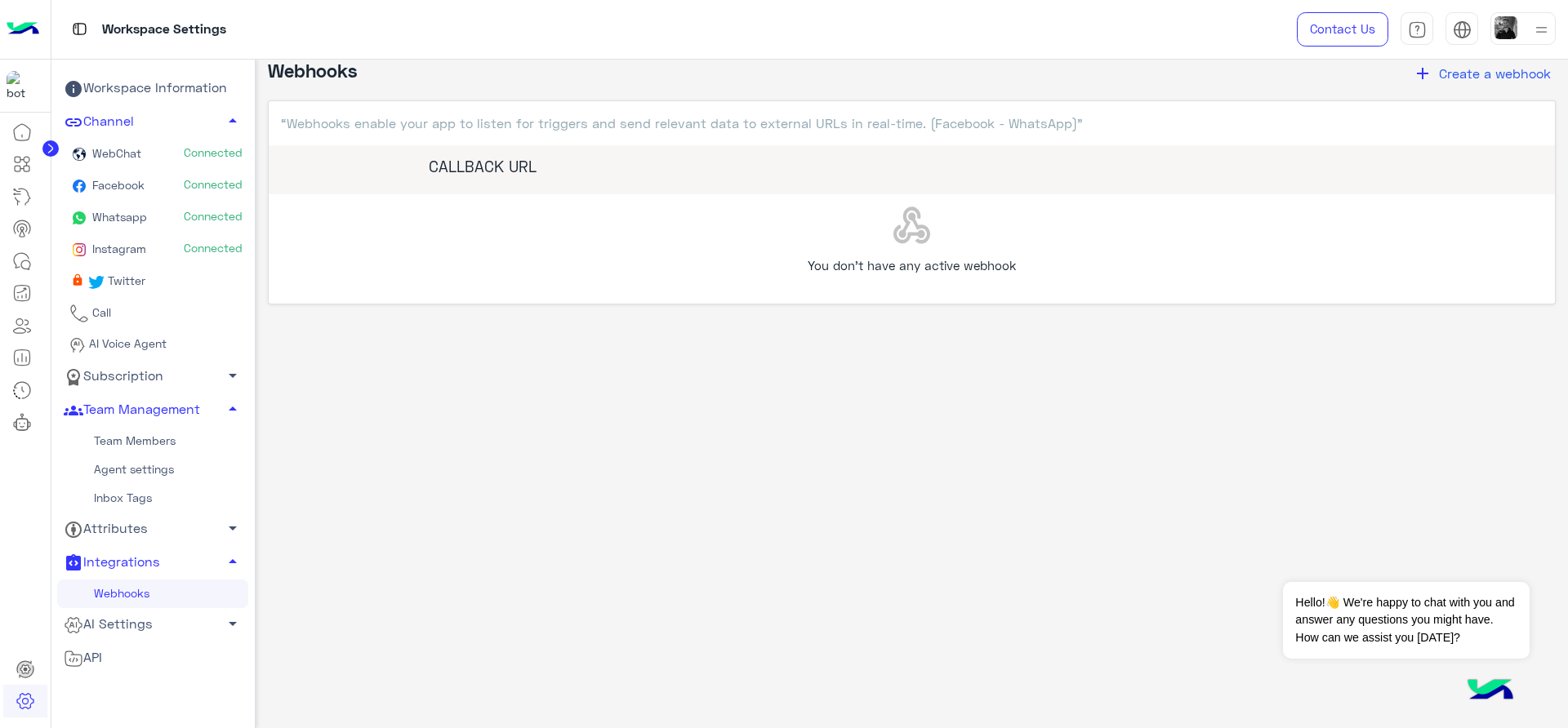
click at [192, 220] on span "Connected" at bounding box center [212, 216] width 59 height 16
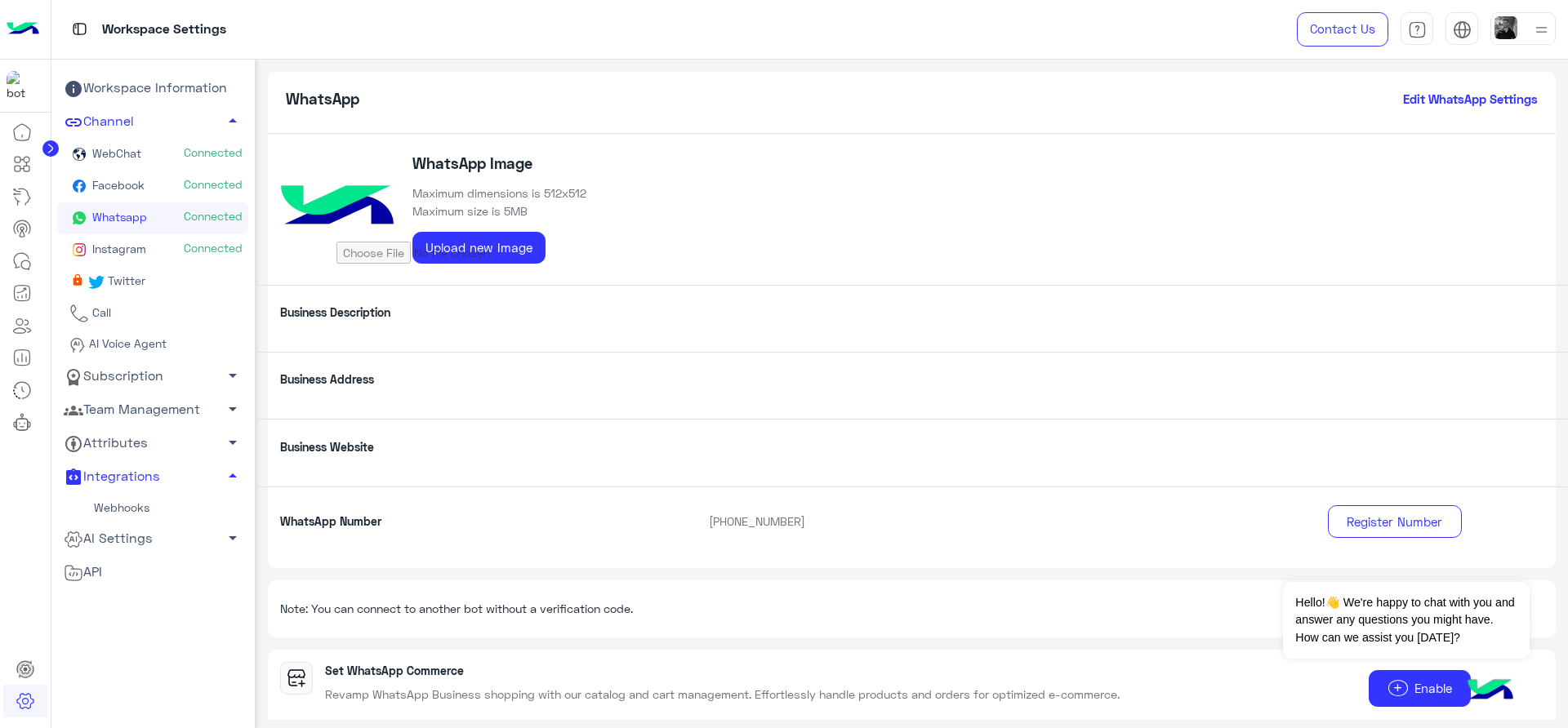
scroll to position [136, 0]
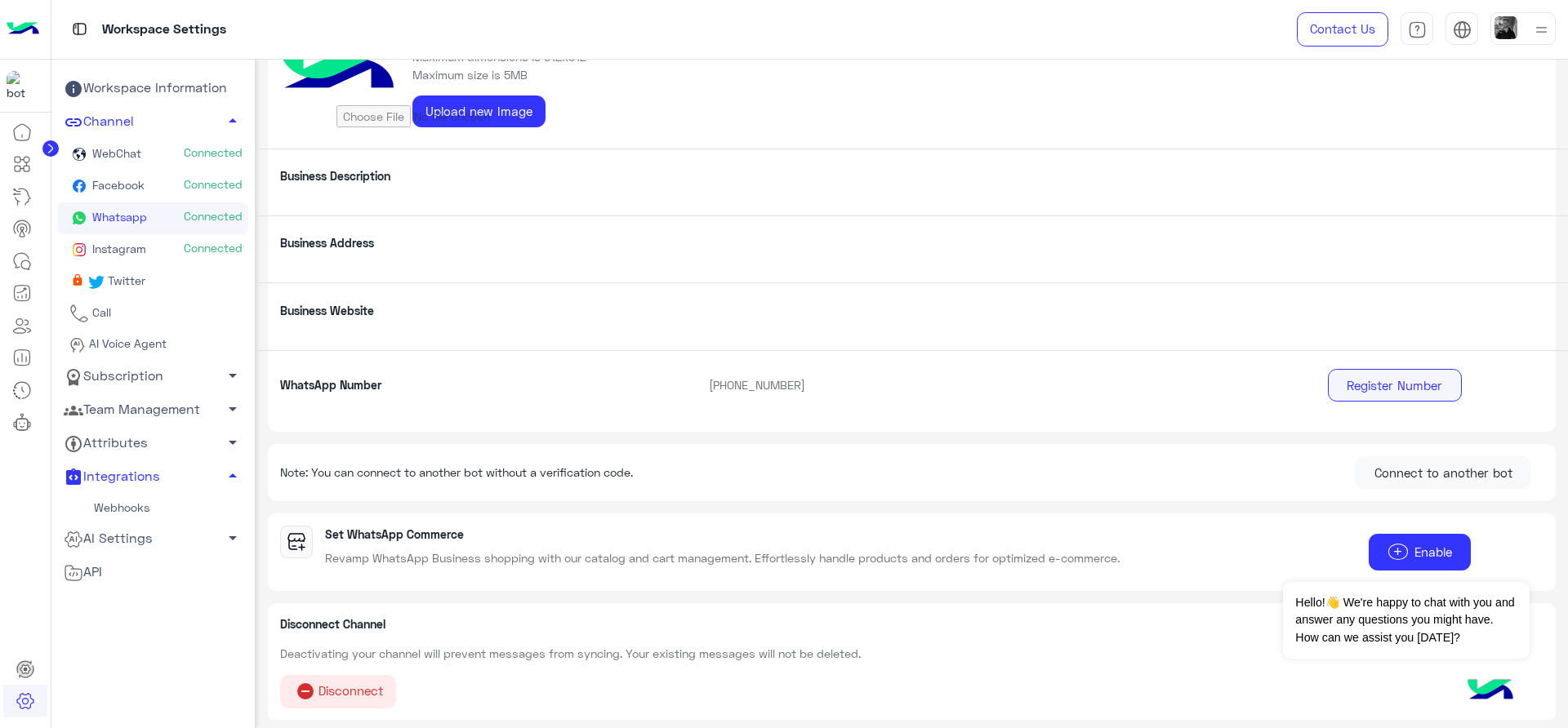
click at [1337, 378] on button "Register Number" at bounding box center [1394, 385] width 134 height 33
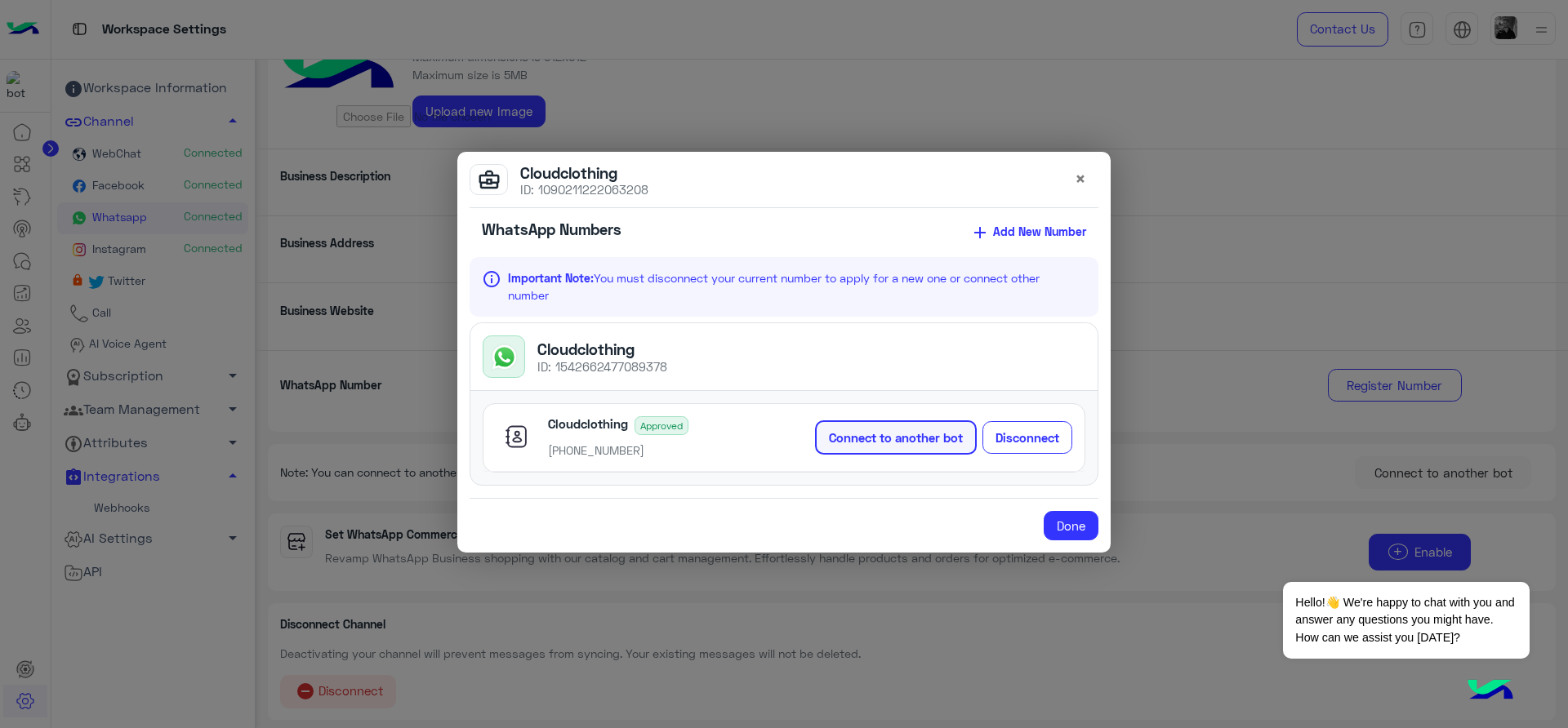
click at [887, 440] on button "Connect to another bot" at bounding box center [895, 437] width 162 height 35
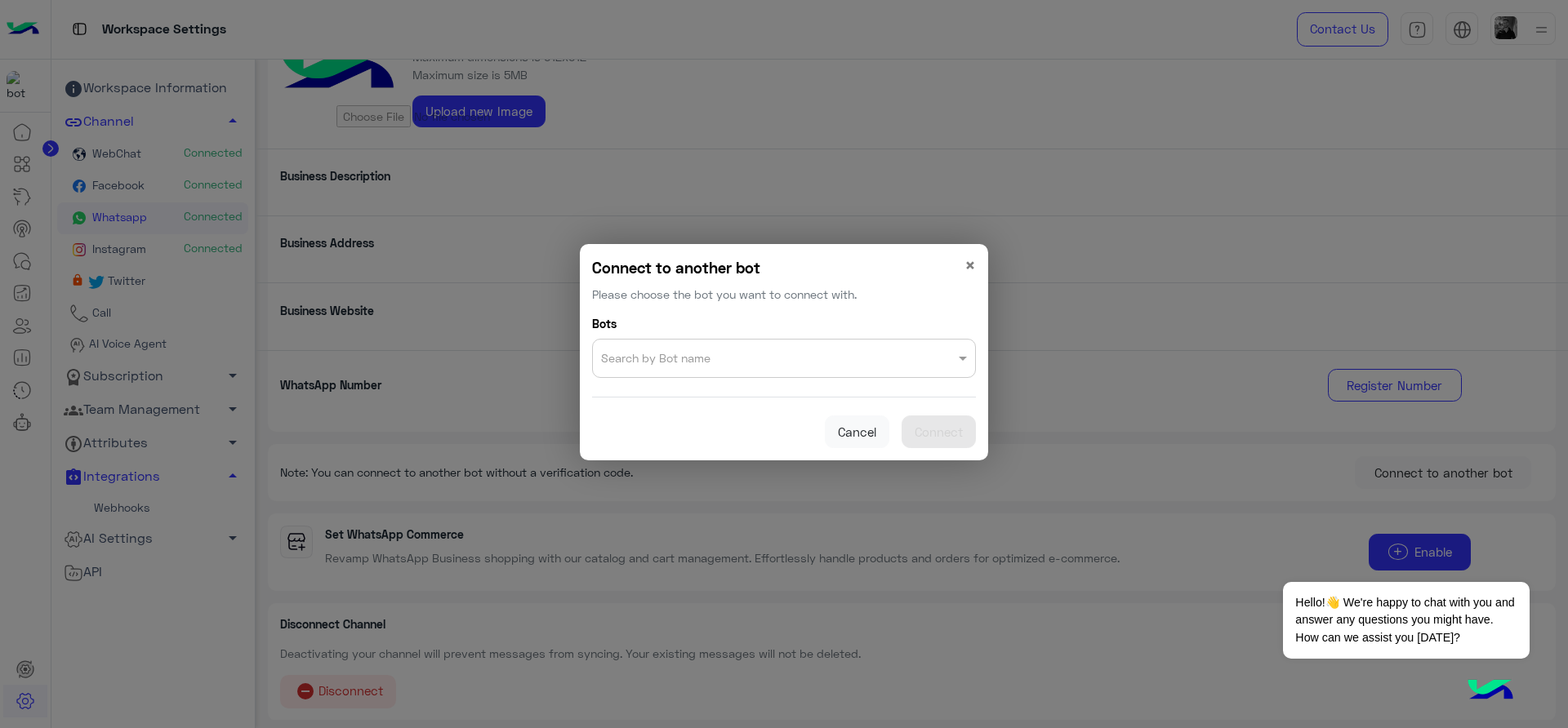
click at [738, 346] on input "text" at bounding box center [751, 354] width 300 height 23
click at [738, 351] on input "text" at bounding box center [751, 354] width 300 height 23
click at [968, 256] on span "×" at bounding box center [971, 265] width 12 height 22
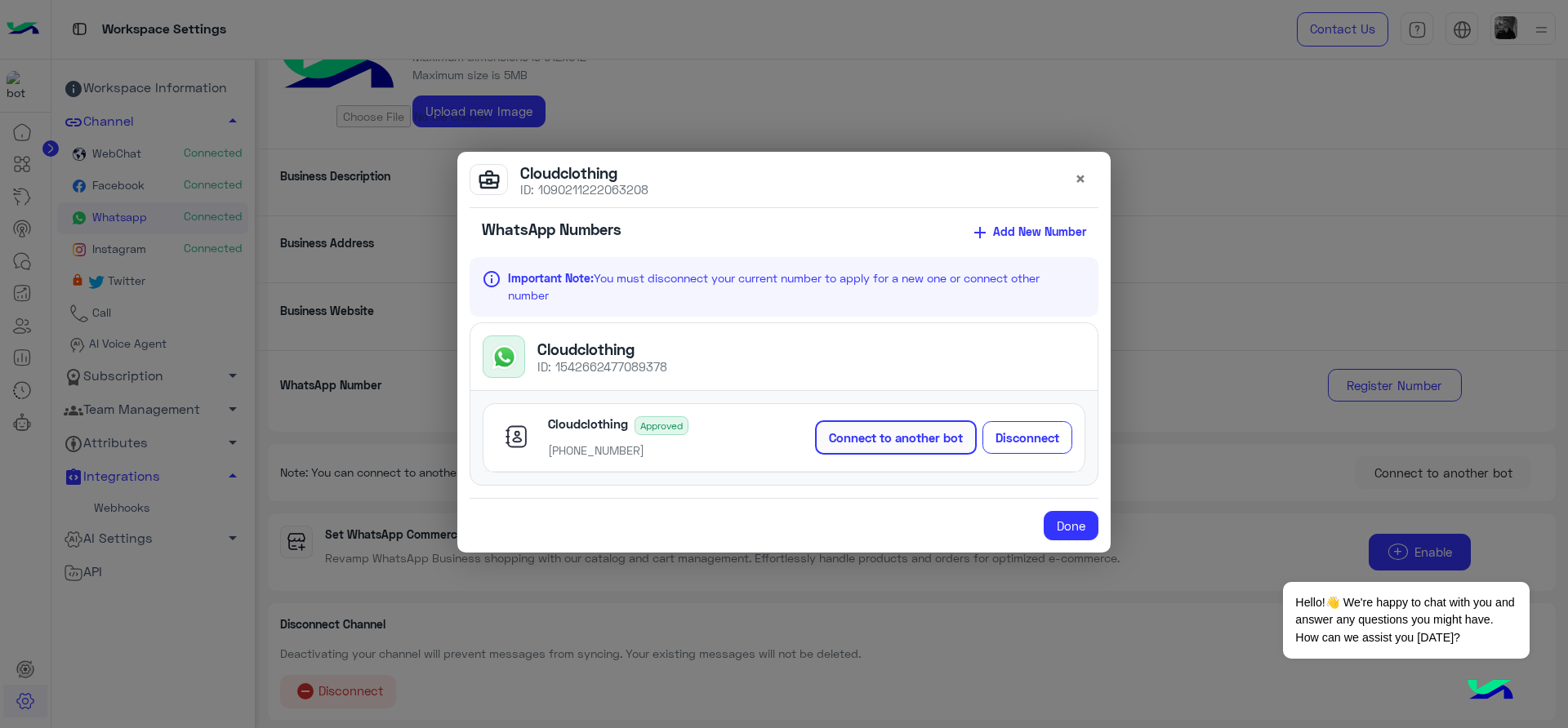
click at [596, 360] on p "ID: 1542662477089378" at bounding box center [601, 366] width 130 height 15
click at [190, 150] on modal-container "business_center Cloudclothing ID: [PHONE_NUMBER] × WhatsApp Numbers add Add New…" at bounding box center [784, 364] width 1568 height 728
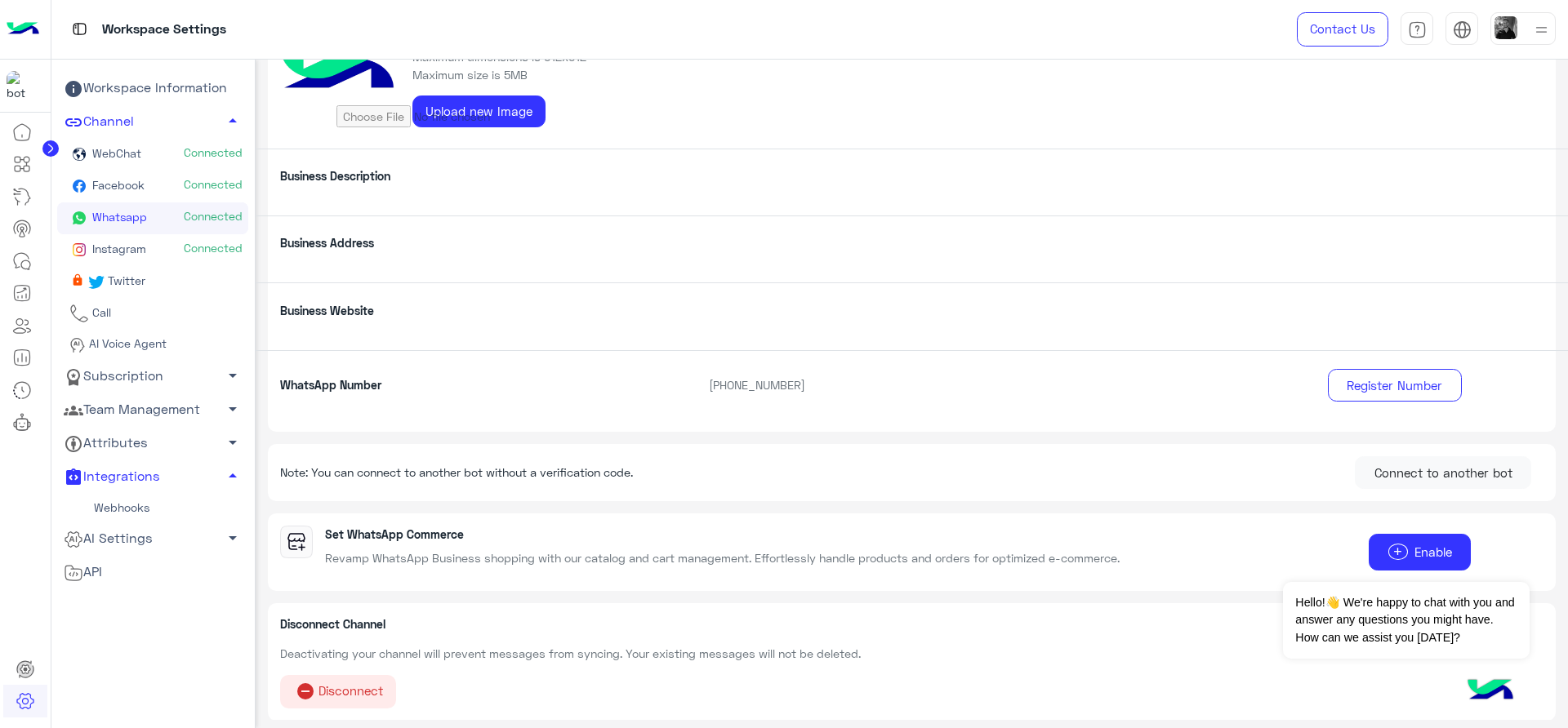
click at [173, 150] on link "WebChat Connected" at bounding box center [153, 155] width 192 height 32
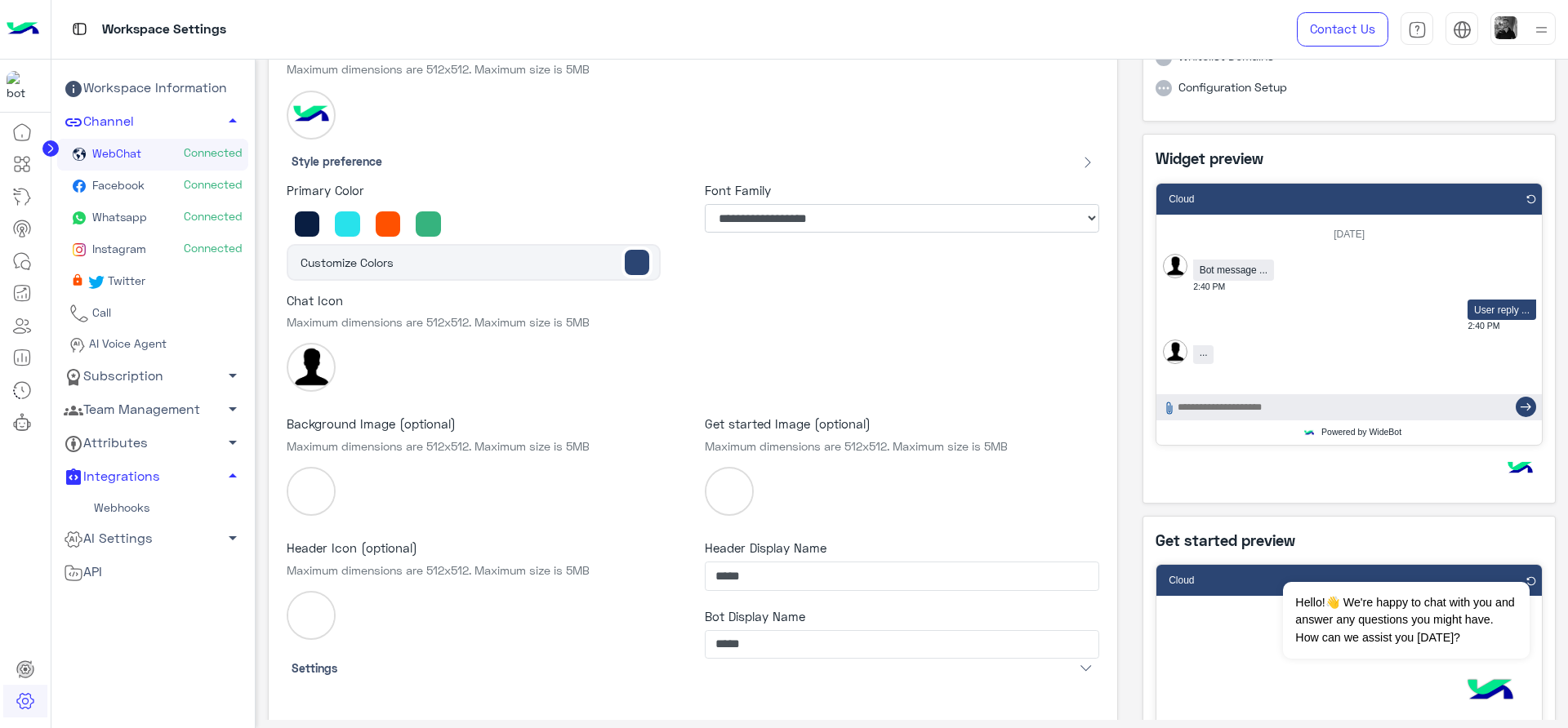
select select "**********"
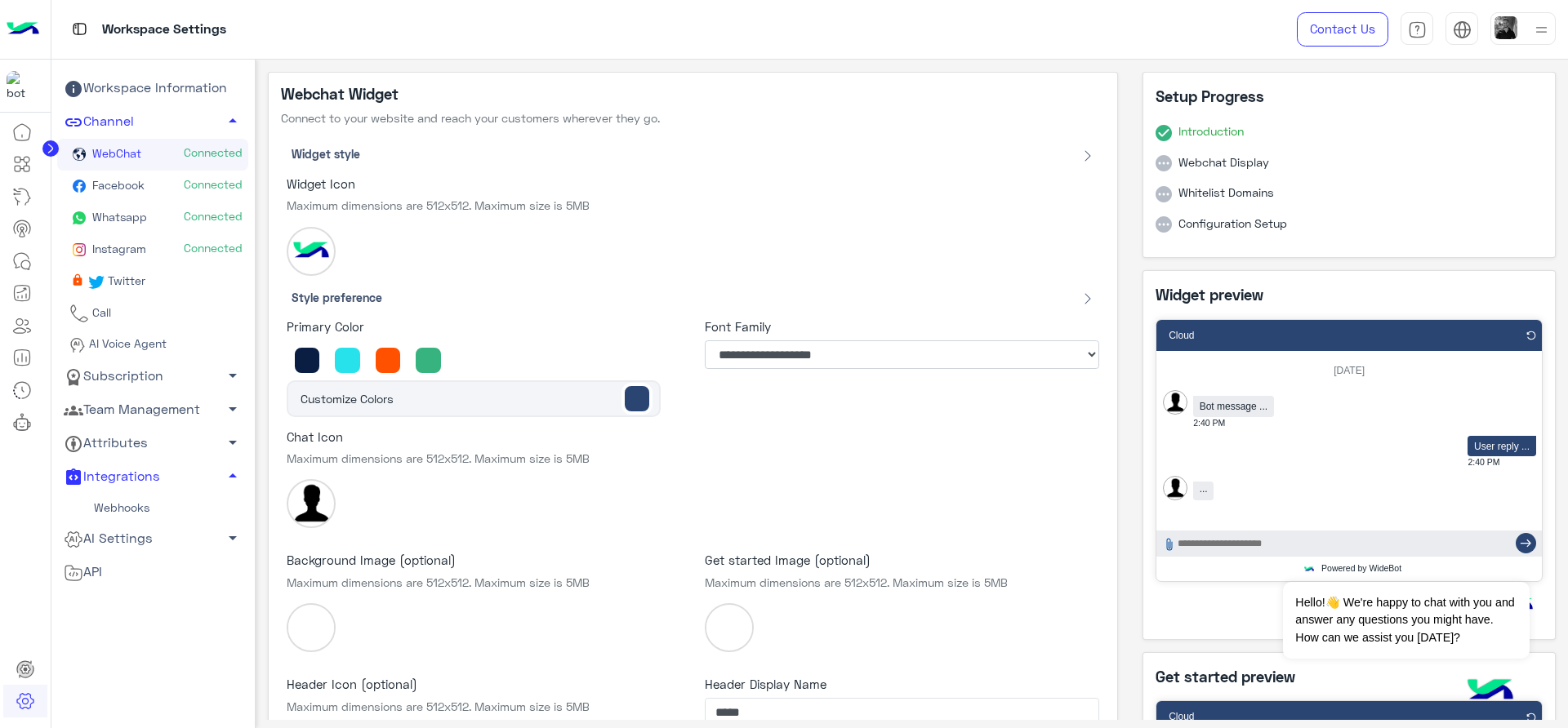
click at [127, 209] on span "Whatsapp" at bounding box center [118, 216] width 58 height 14
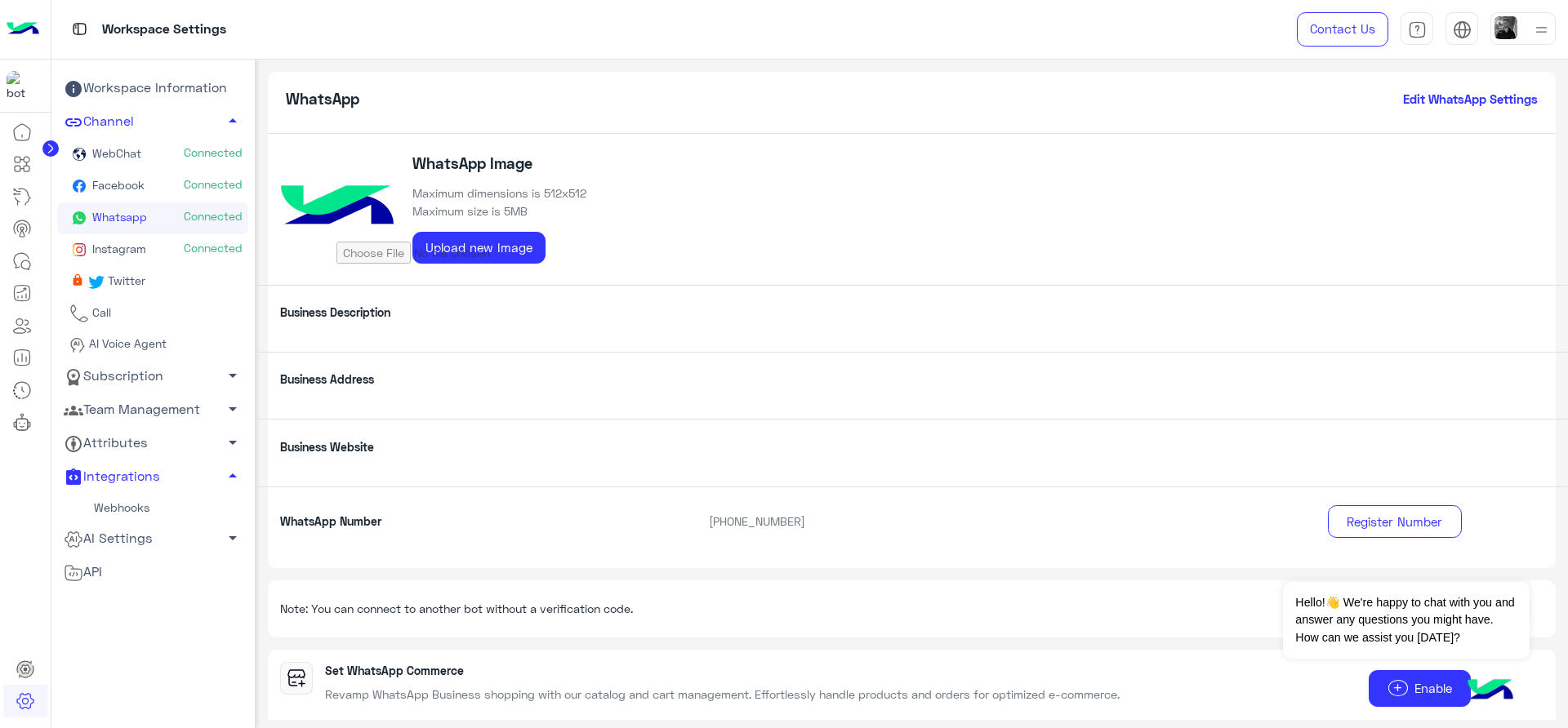
click at [1438, 100] on h6 "Edit WhatsApp Settings" at bounding box center [1471, 98] width 135 height 15
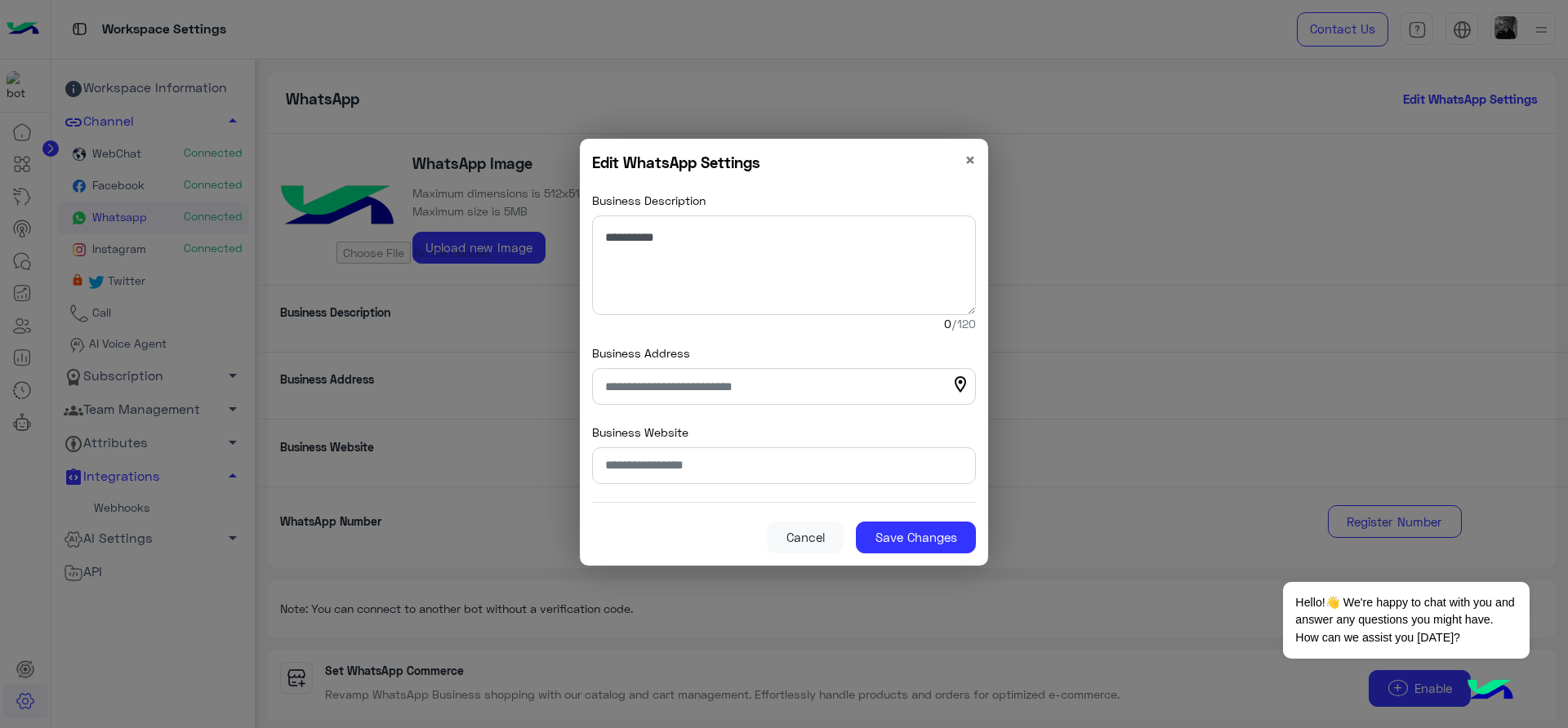
click at [977, 160] on div "Edit WhatsApp Settings × Business Description 0 /120 Business Address location_…" at bounding box center [783, 352] width 408 height 427
click at [972, 149] on span "×" at bounding box center [971, 160] width 12 height 22
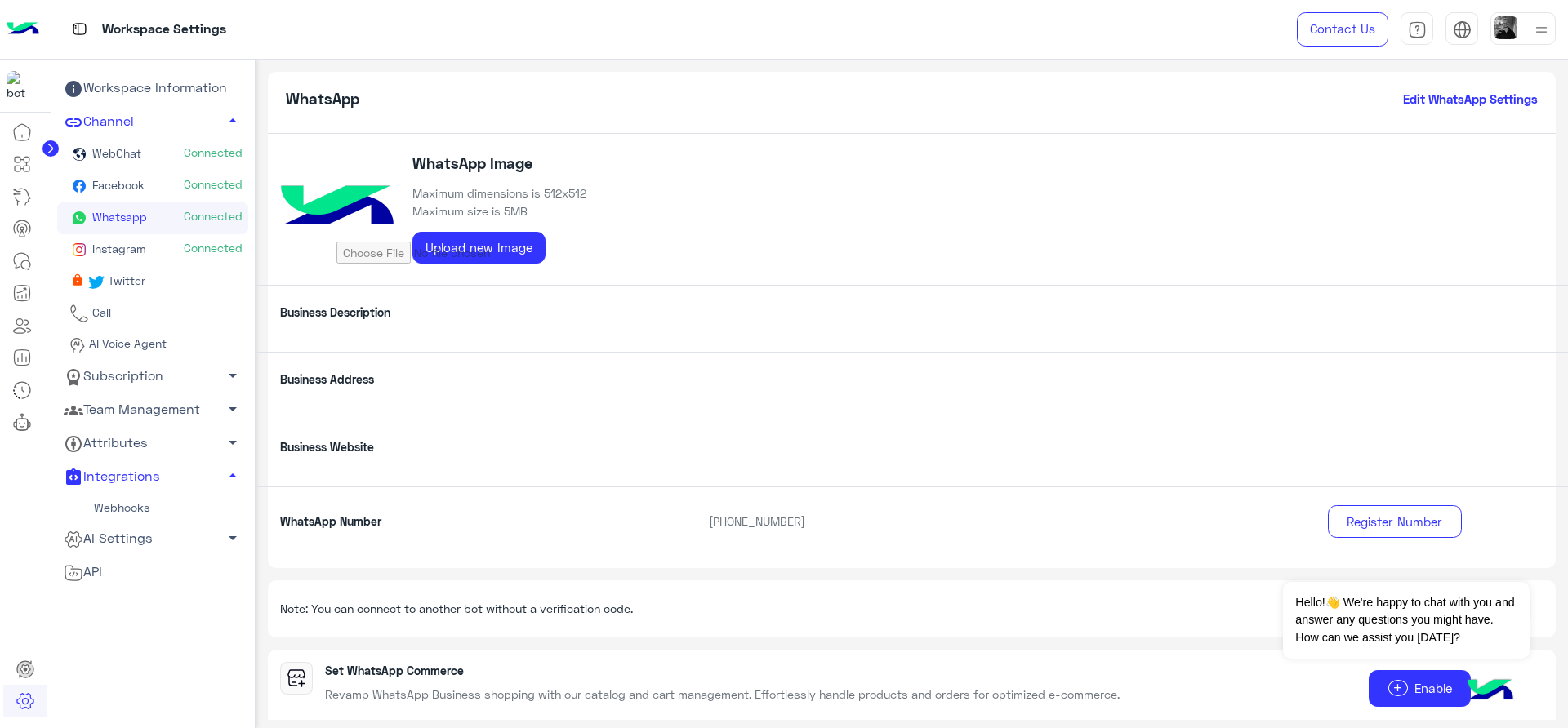
click at [489, 300] on div "Business Description" at bounding box center [912, 317] width 1313 height 66
drag, startPoint x: 429, startPoint y: 377, endPoint x: 429, endPoint y: 400, distance: 23.0
click at [429, 388] on div "Business Address" at bounding box center [912, 385] width 1313 height 66
drag, startPoint x: 456, startPoint y: 452, endPoint x: 465, endPoint y: 494, distance: 43.0
click at [457, 461] on div "Business Website" at bounding box center [912, 451] width 1313 height 66
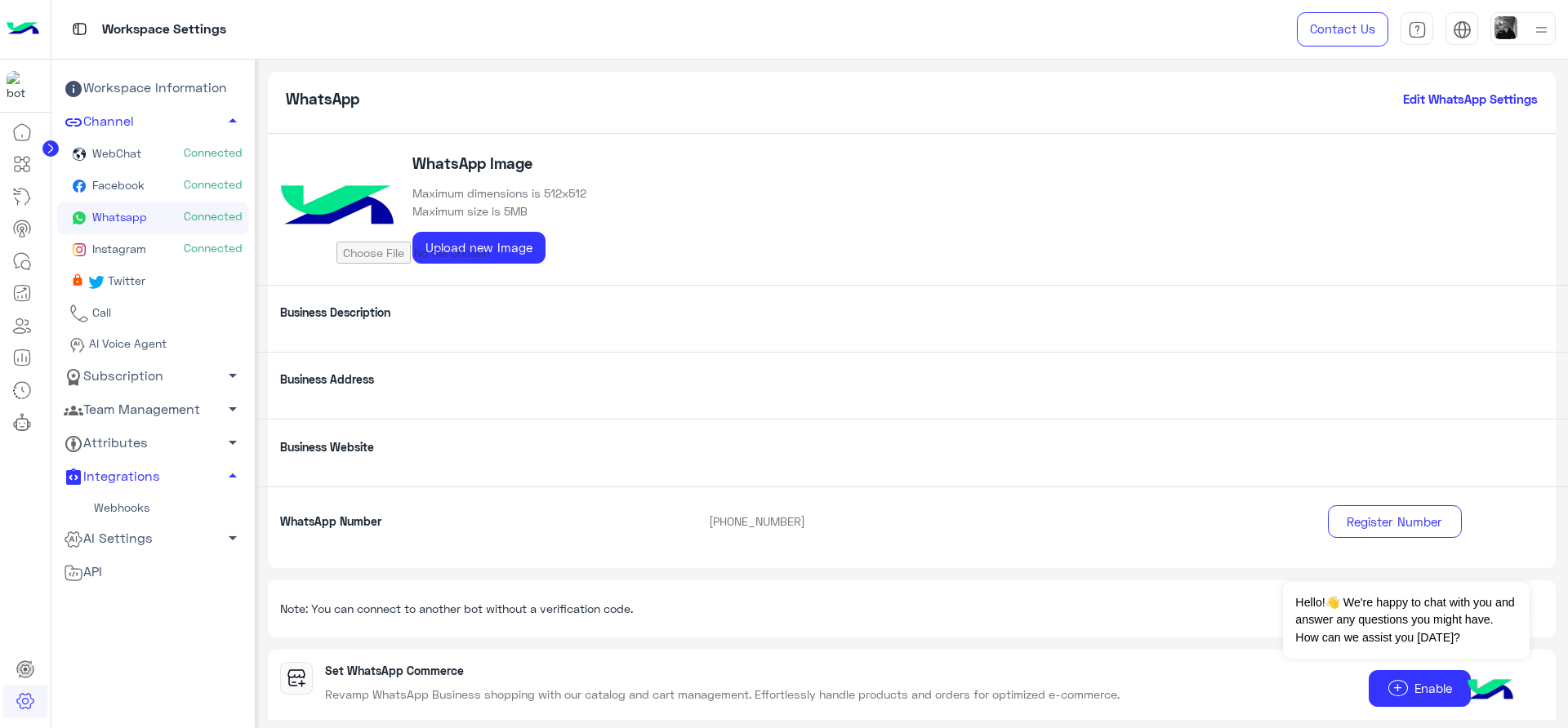
drag, startPoint x: 471, startPoint y: 498, endPoint x: 501, endPoint y: 542, distance: 53.3
click at [472, 500] on div "WhatsApp Number [PHONE_NUMBER] Register Number" at bounding box center [912, 527] width 1313 height 82
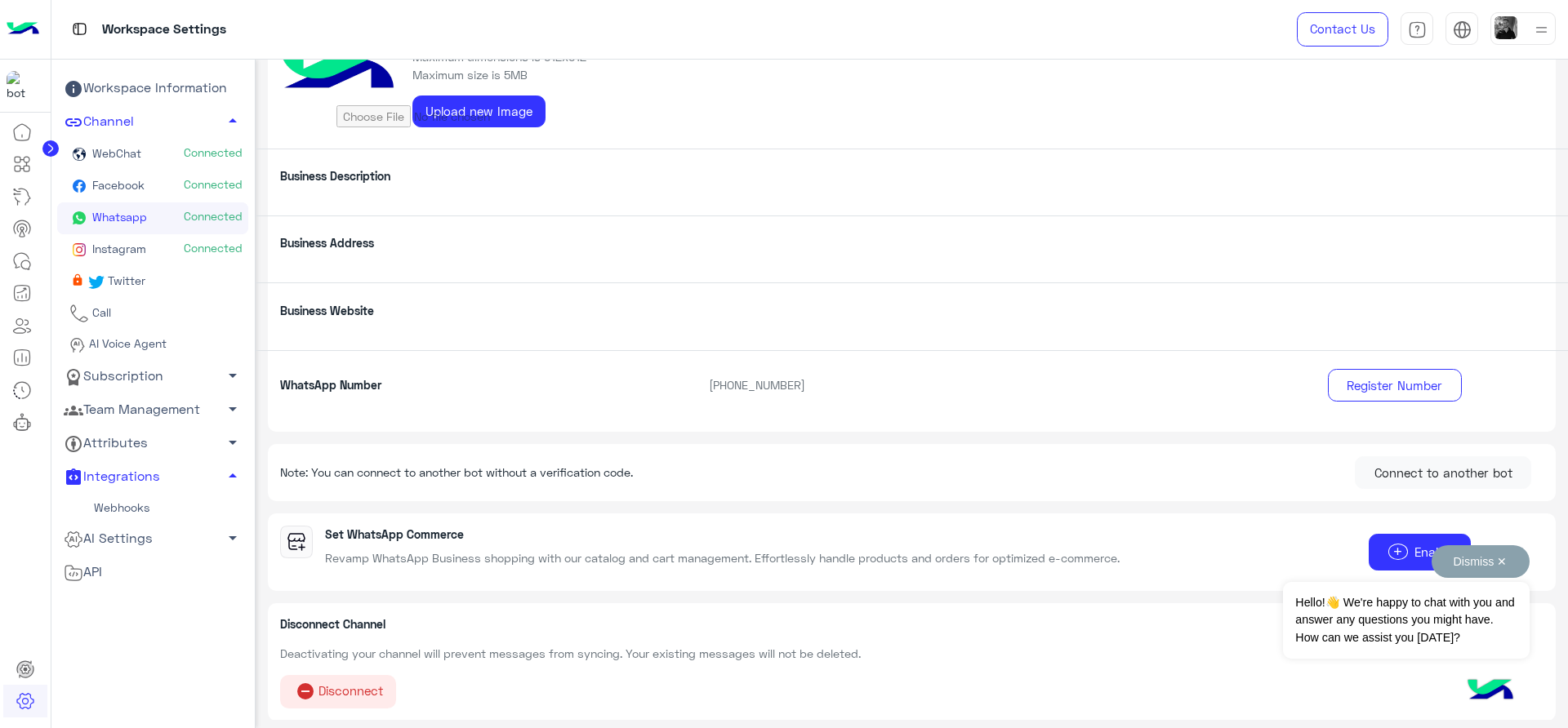
click at [1391, 546] on div "Dismiss ✕ Hello!👋 We're happy to chat with you and answer any questions you mig…" at bounding box center [1406, 602] width 246 height 113
click at [1399, 546] on div "Dismiss ✕ Hello!👋 We're happy to chat with you and answer any questions you mig…" at bounding box center [1406, 602] width 246 height 113
click at [1392, 546] on div "Dismiss ✕ Hello!👋 We're happy to chat with you and answer any questions you mig…" at bounding box center [1406, 602] width 246 height 113
click at [1388, 469] on button "Connect to another bot" at bounding box center [1443, 472] width 177 height 33
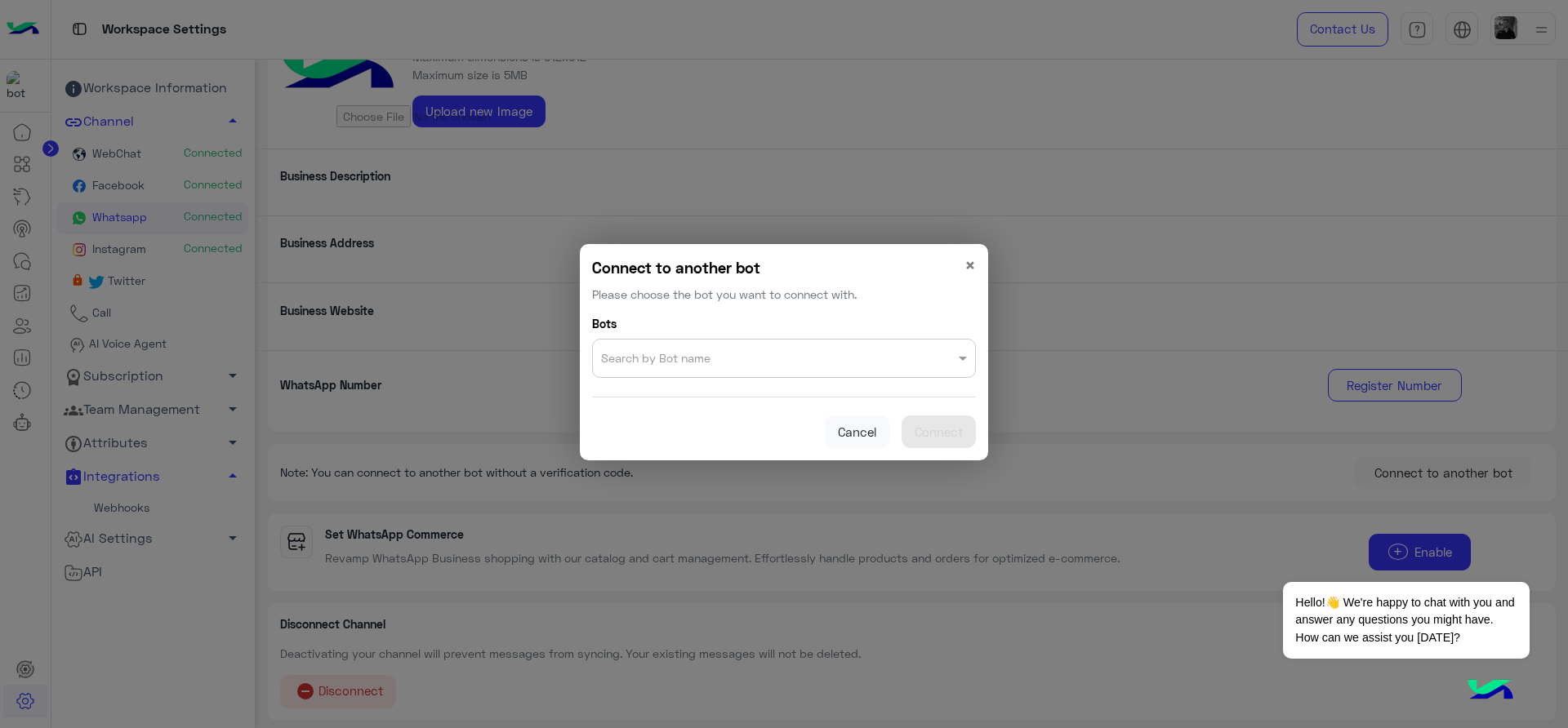
click at [1102, 465] on modal-container "Connect to another bot Please choose the bot you want to connect with. × Bots S…" at bounding box center [784, 364] width 1568 height 728
click at [874, 430] on button "Cancel" at bounding box center [856, 431] width 65 height 33
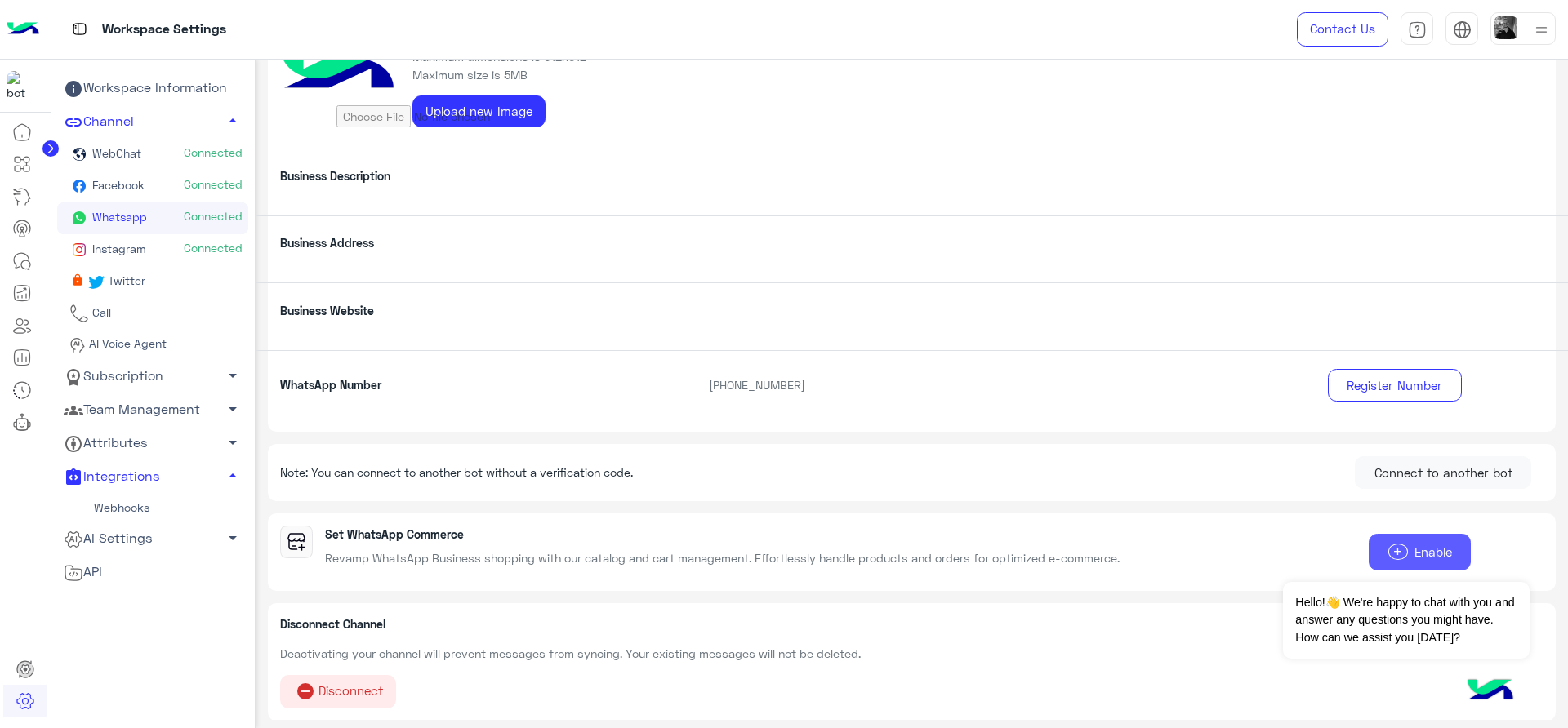
click at [1383, 539] on button "add Enable" at bounding box center [1419, 551] width 102 height 37
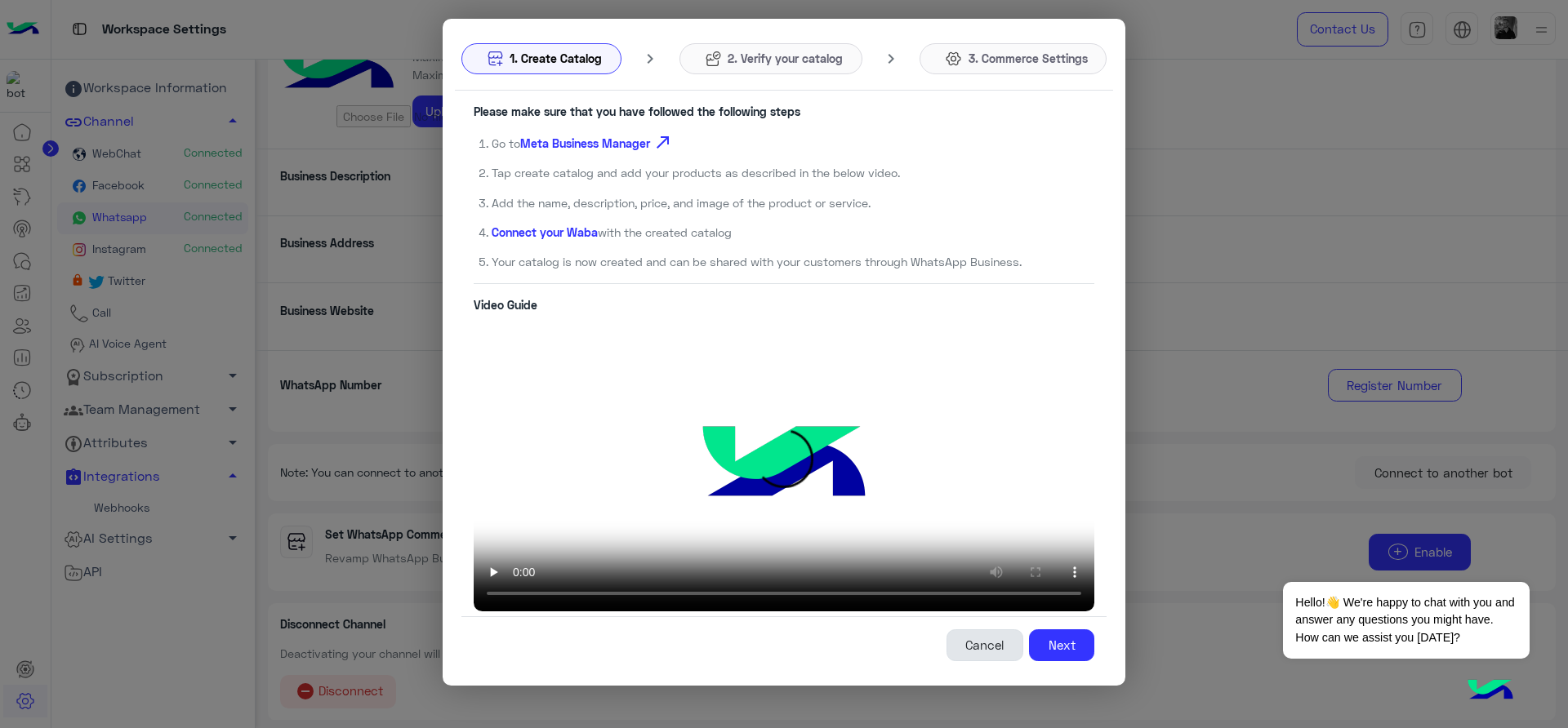
click at [995, 644] on button "Cancel" at bounding box center [984, 645] width 76 height 33
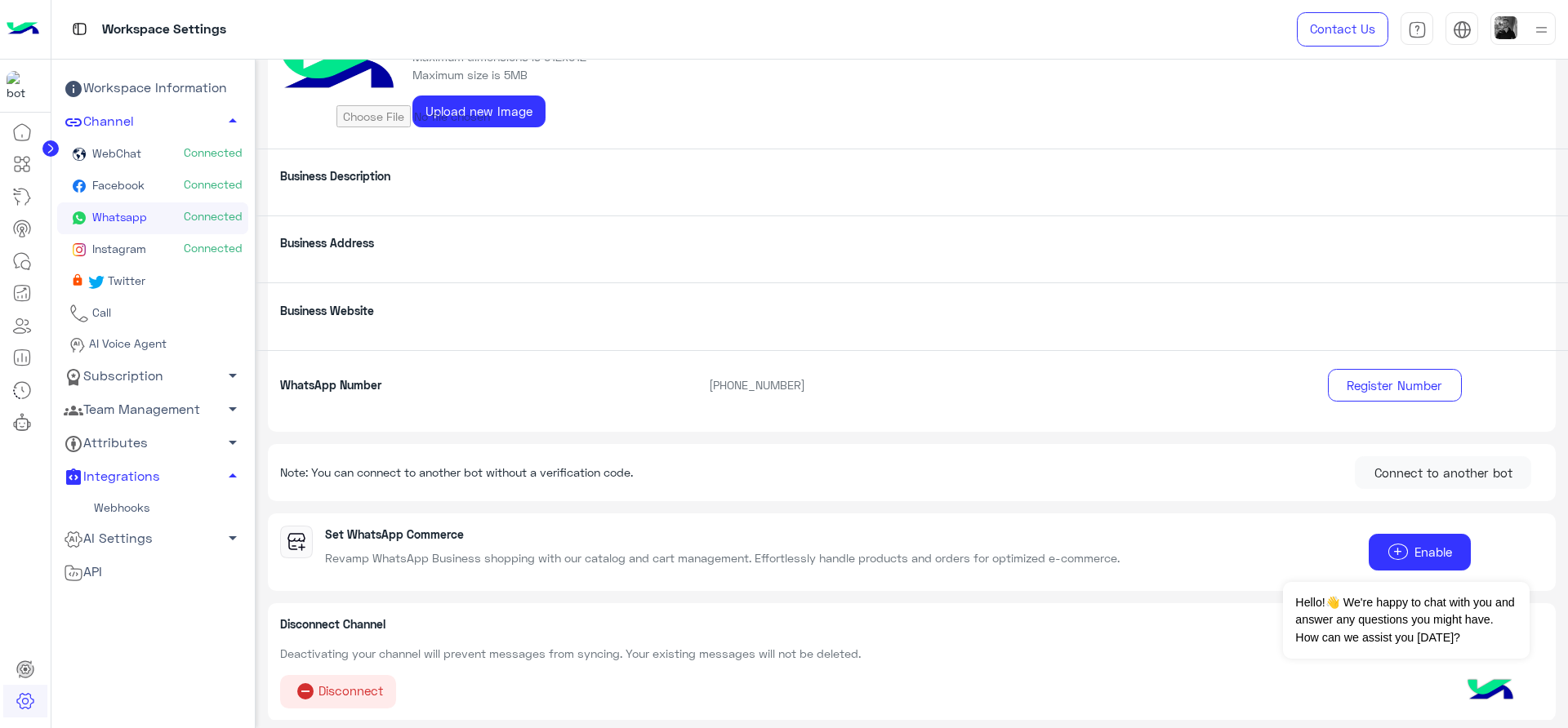
click at [161, 552] on link "AI Settings arrow_drop_down" at bounding box center [153, 540] width 192 height 34
click at [127, 646] on link "API" at bounding box center [153, 659] width 192 height 34
click at [108, 658] on div "API" at bounding box center [153, 658] width 179 height 21
click at [89, 657] on span "API" at bounding box center [82, 658] width 39 height 21
click at [131, 510] on link "Webhooks" at bounding box center [153, 508] width 192 height 29
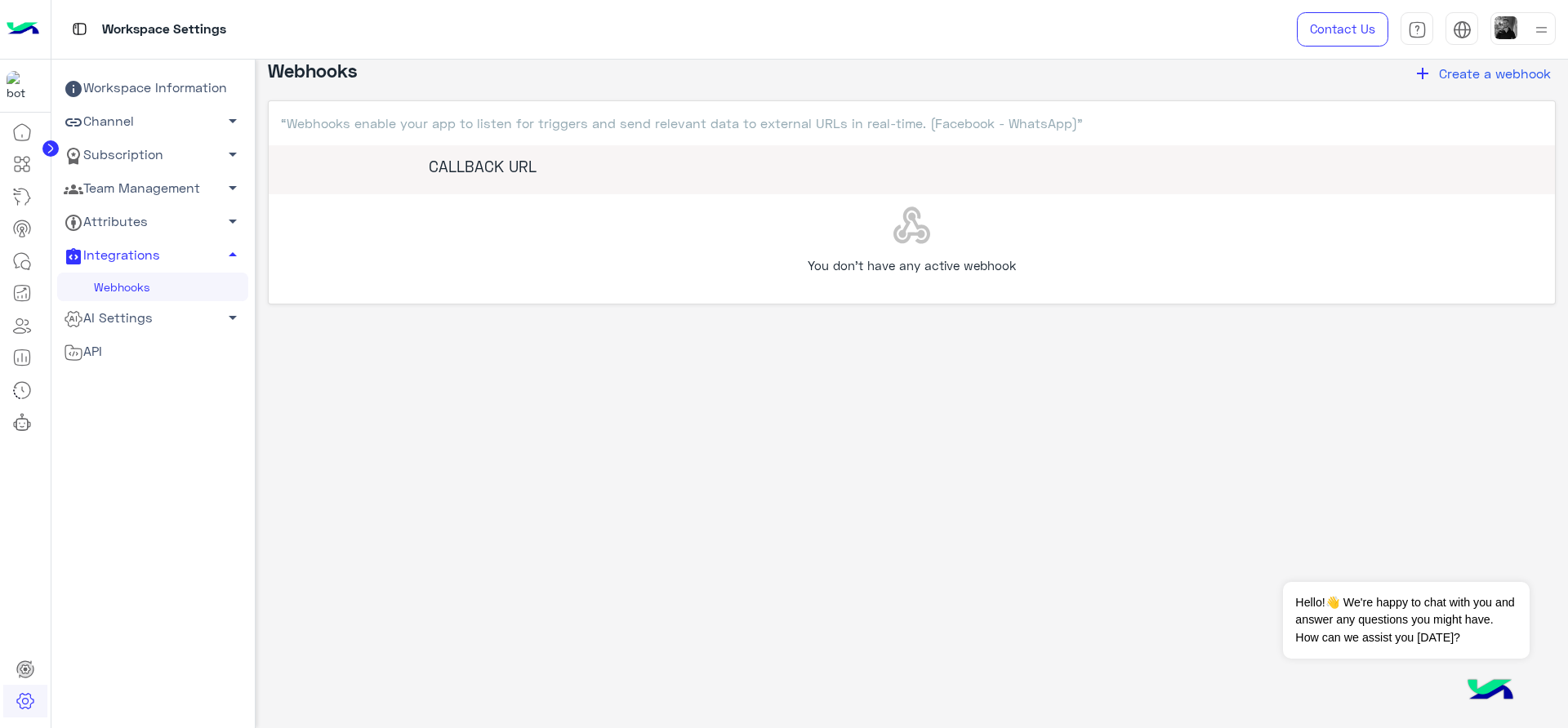
click at [138, 217] on link "Attributes arrow_drop_down" at bounding box center [153, 222] width 192 height 34
click at [135, 114] on link "Channel arrow_drop_down" at bounding box center [153, 122] width 192 height 34
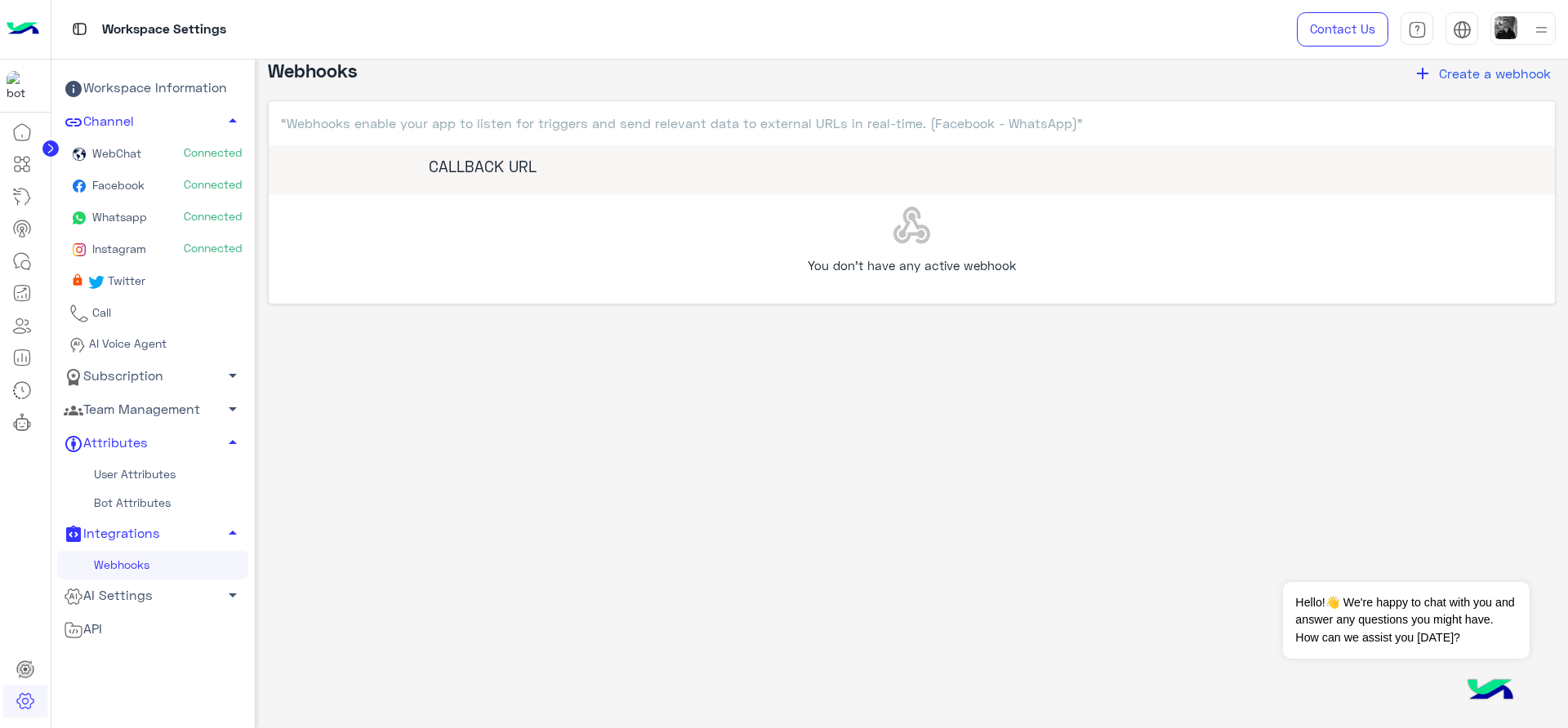
click at [137, 380] on link "Subscription arrow_drop_down" at bounding box center [153, 376] width 192 height 34
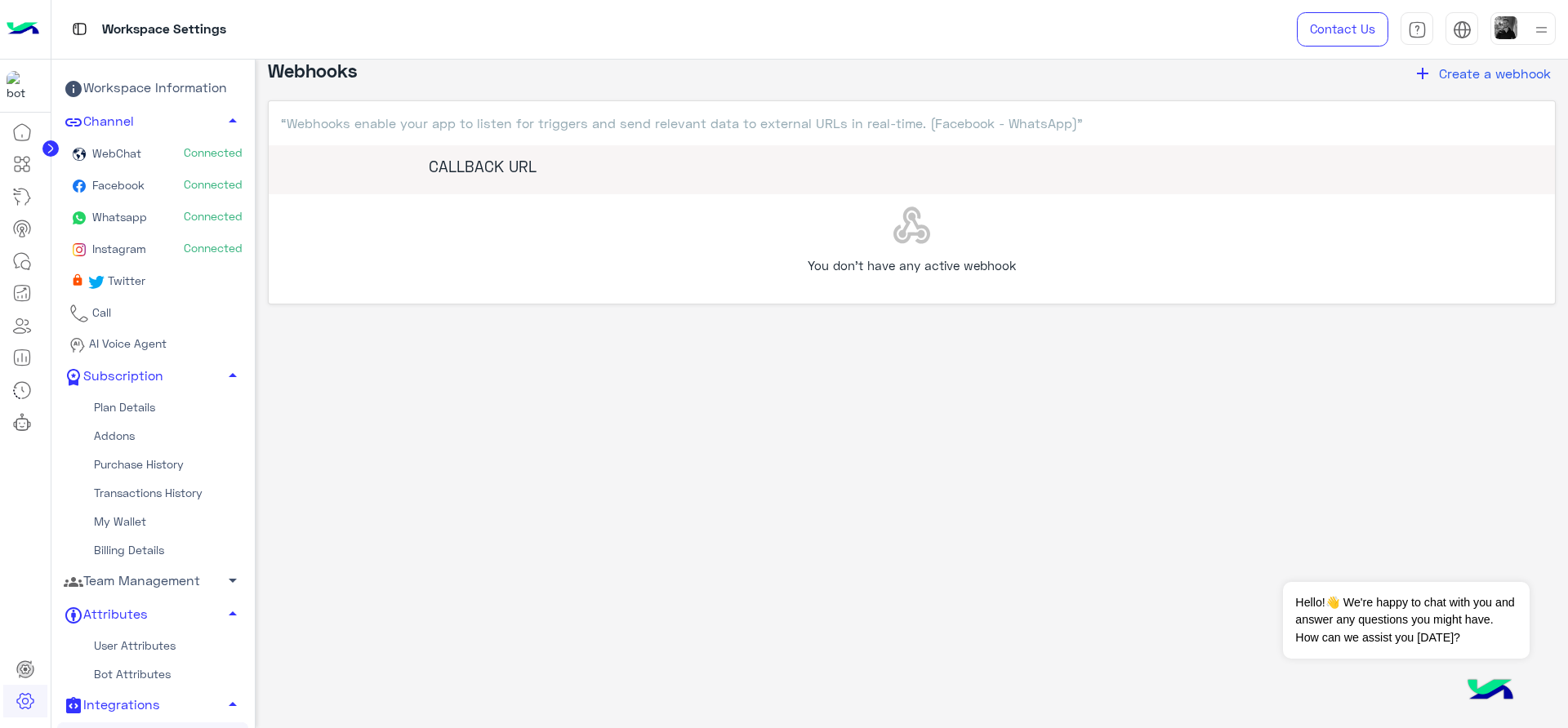
click at [125, 210] on span "Whatsapp" at bounding box center [118, 216] width 58 height 14
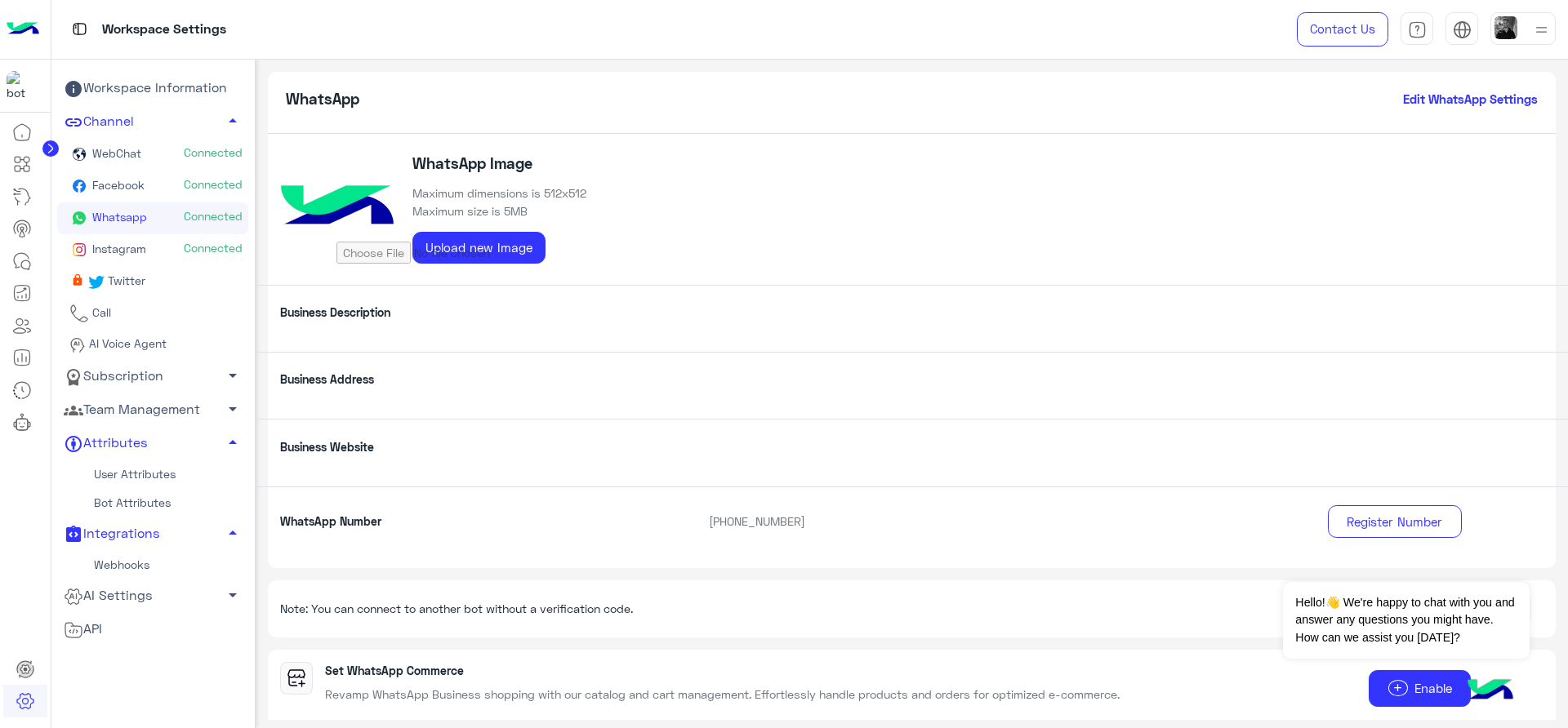
click at [472, 471] on div "Business Website" at bounding box center [912, 451] width 1313 height 66
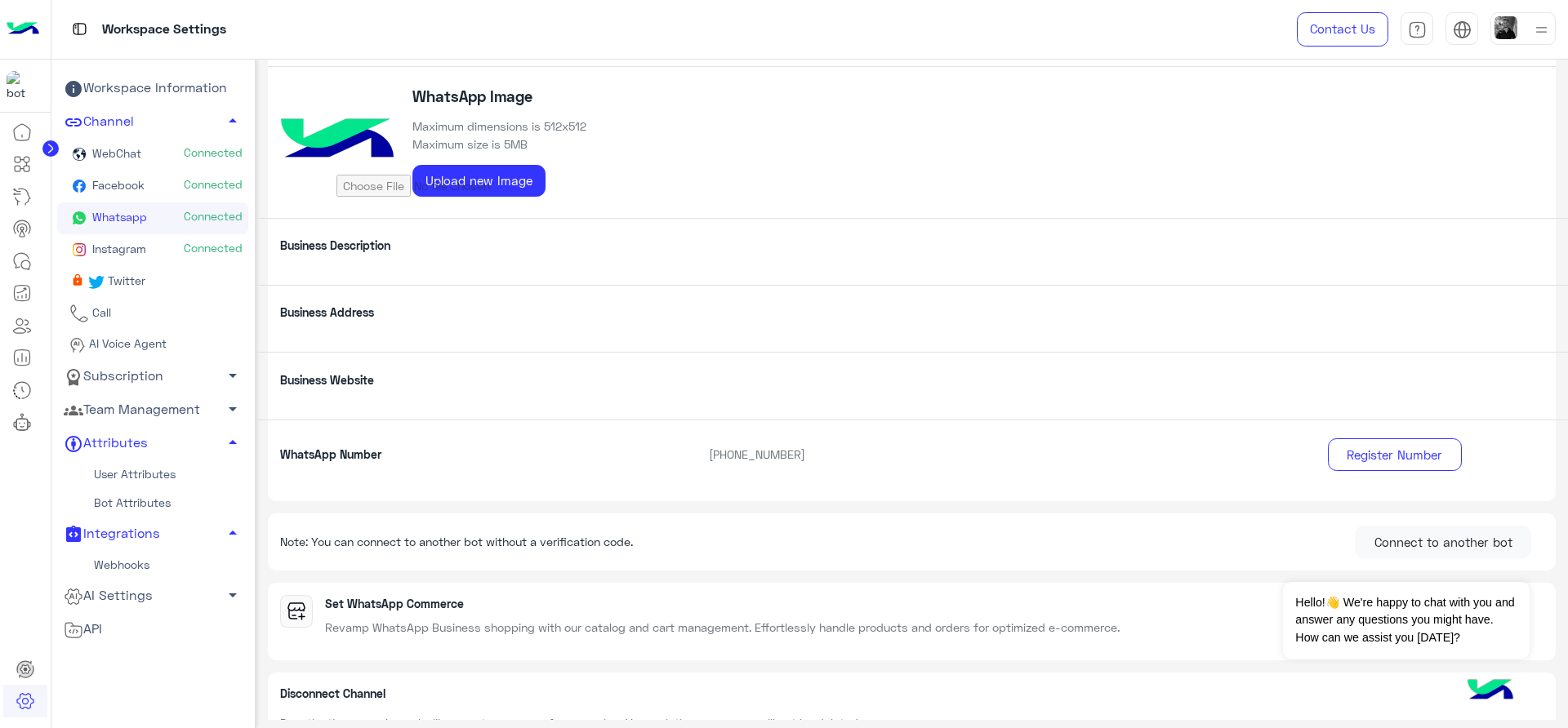
scroll to position [102, 0]
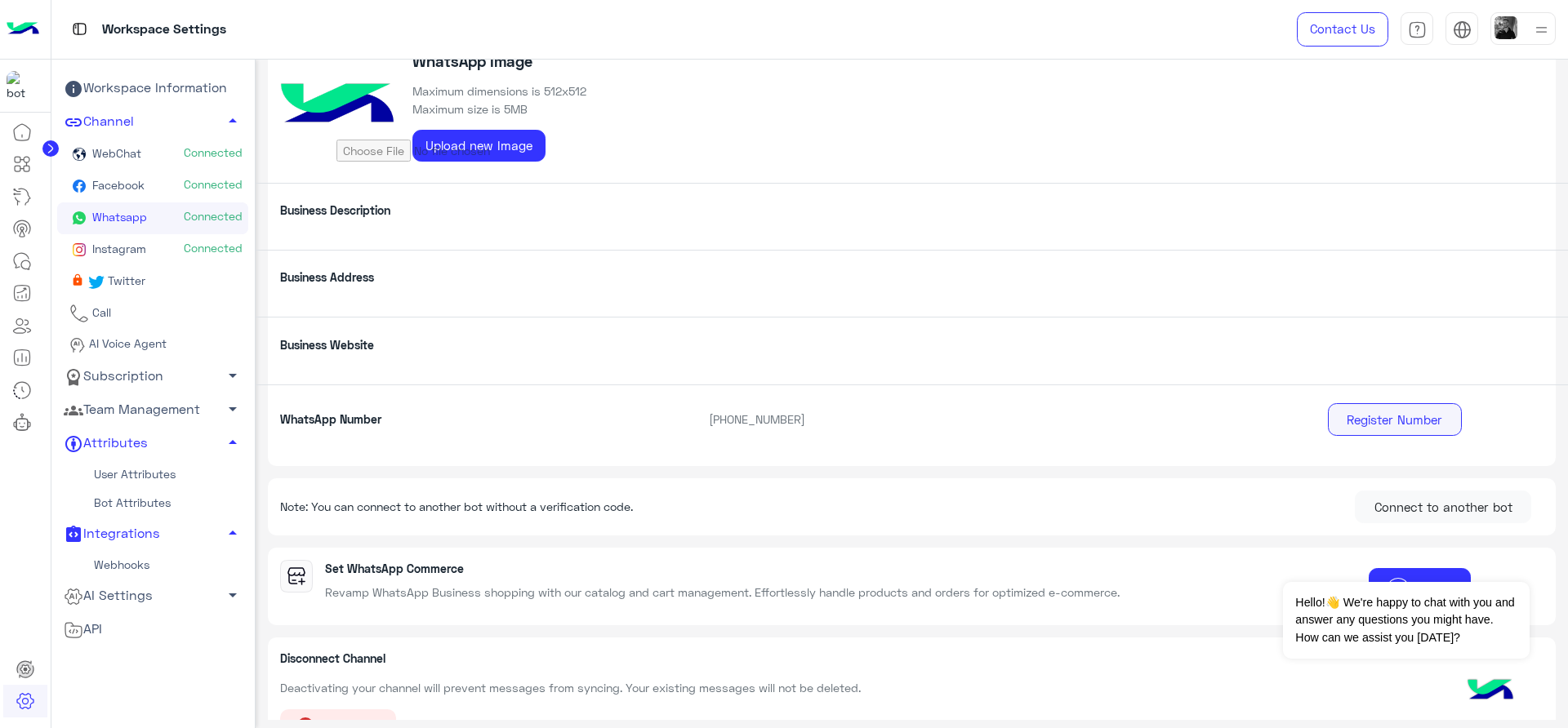
click at [1411, 425] on button "Register Number" at bounding box center [1394, 420] width 134 height 33
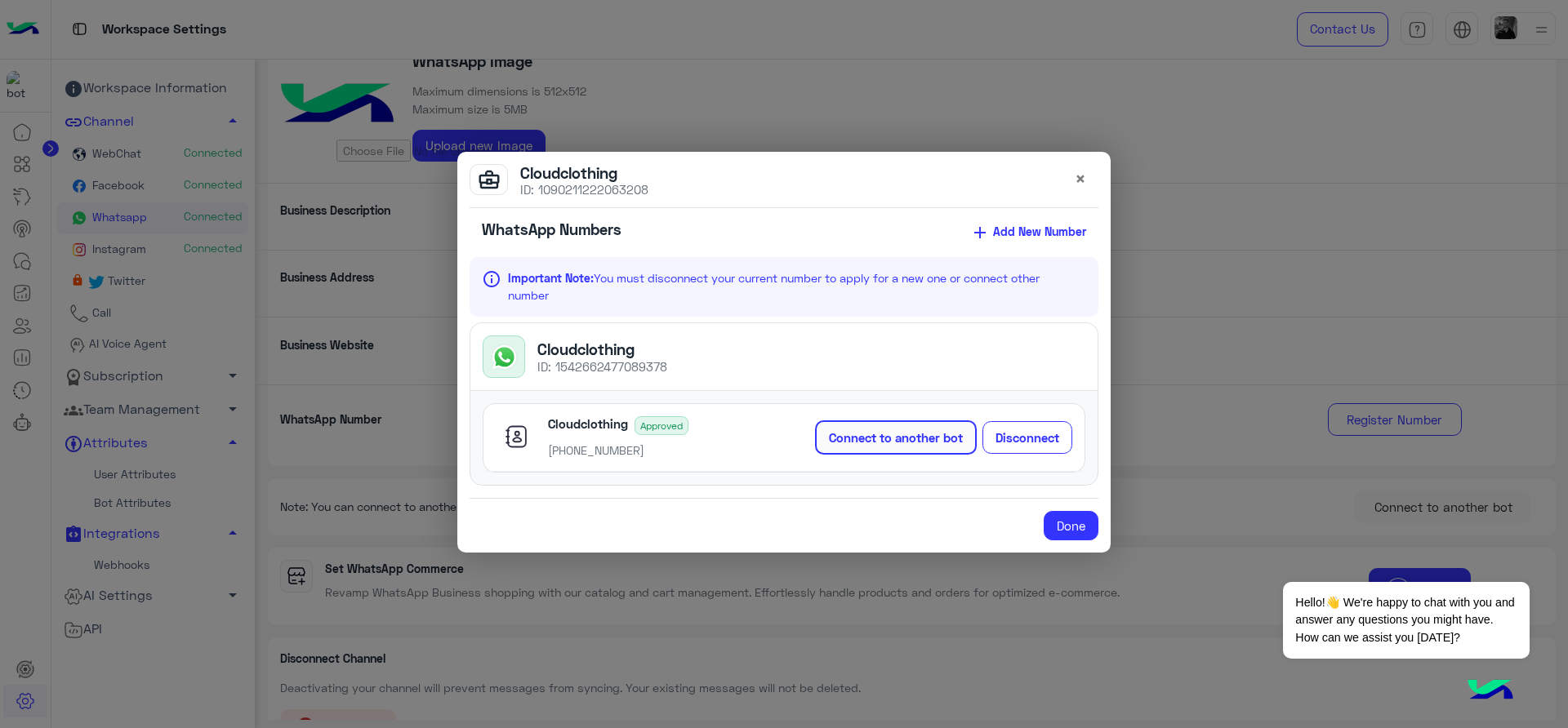
click at [663, 352] on div "Cloudclothing ID: 1542662477089378" at bounding box center [601, 357] width 130 height 34
click at [548, 352] on span "Cloudclothing" at bounding box center [586, 349] width 97 height 18
click at [866, 434] on button "Connect to another bot" at bounding box center [895, 437] width 162 height 35
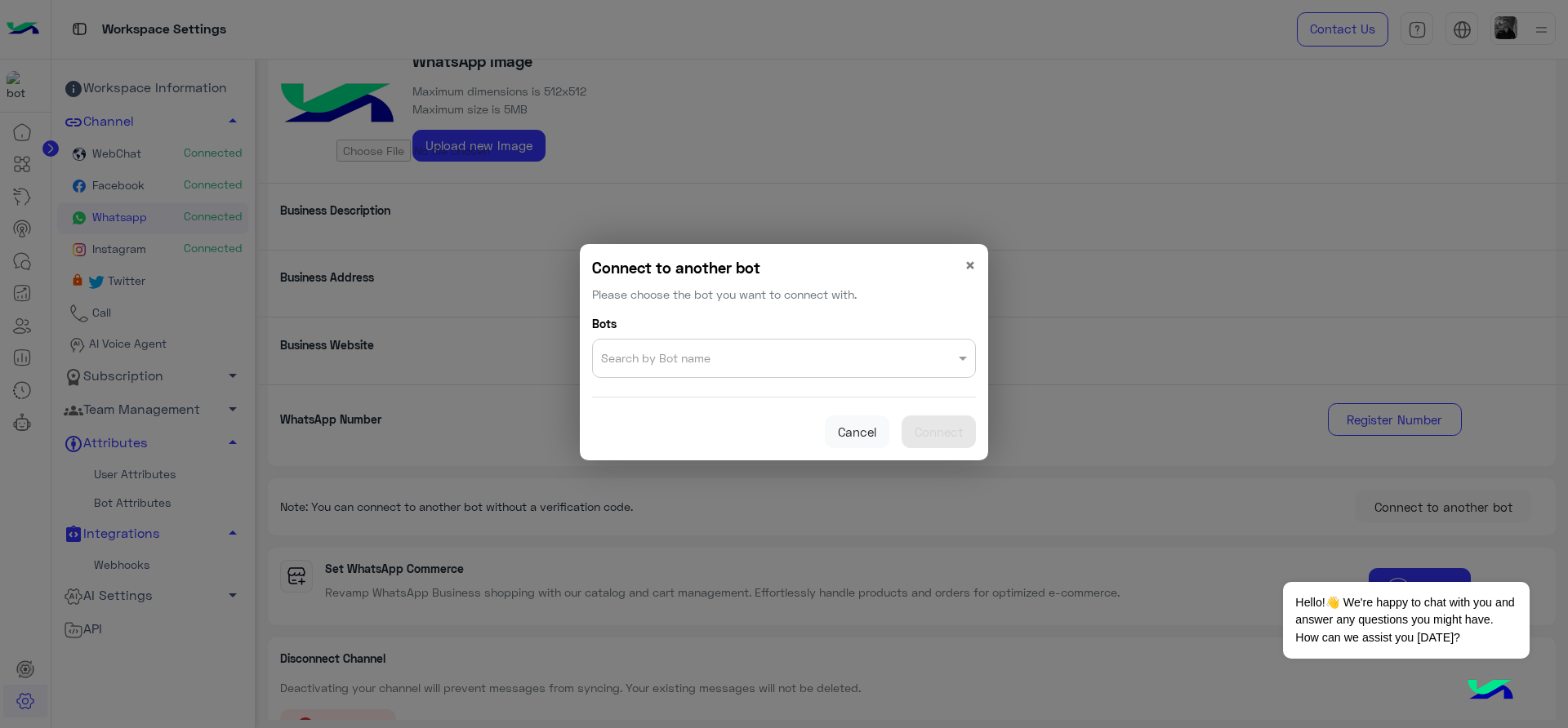
click at [833, 362] on input "text" at bounding box center [751, 354] width 300 height 23
click at [952, 348] on div at bounding box center [783, 354] width 382 height 23
click at [955, 349] on span at bounding box center [965, 357] width 21 height 17
click at [975, 264] on span "×" at bounding box center [971, 265] width 12 height 22
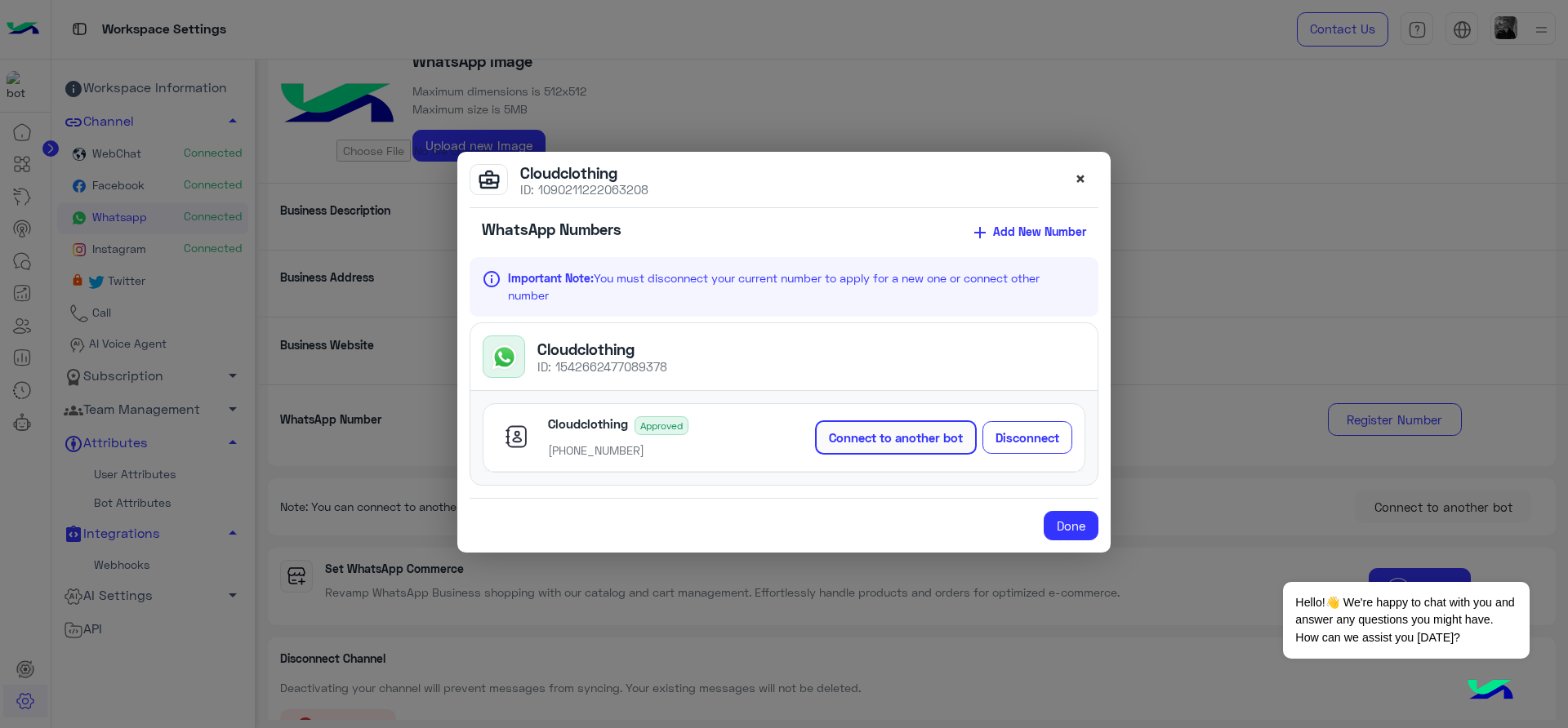
click at [1082, 173] on span "×" at bounding box center [1081, 179] width 12 height 22
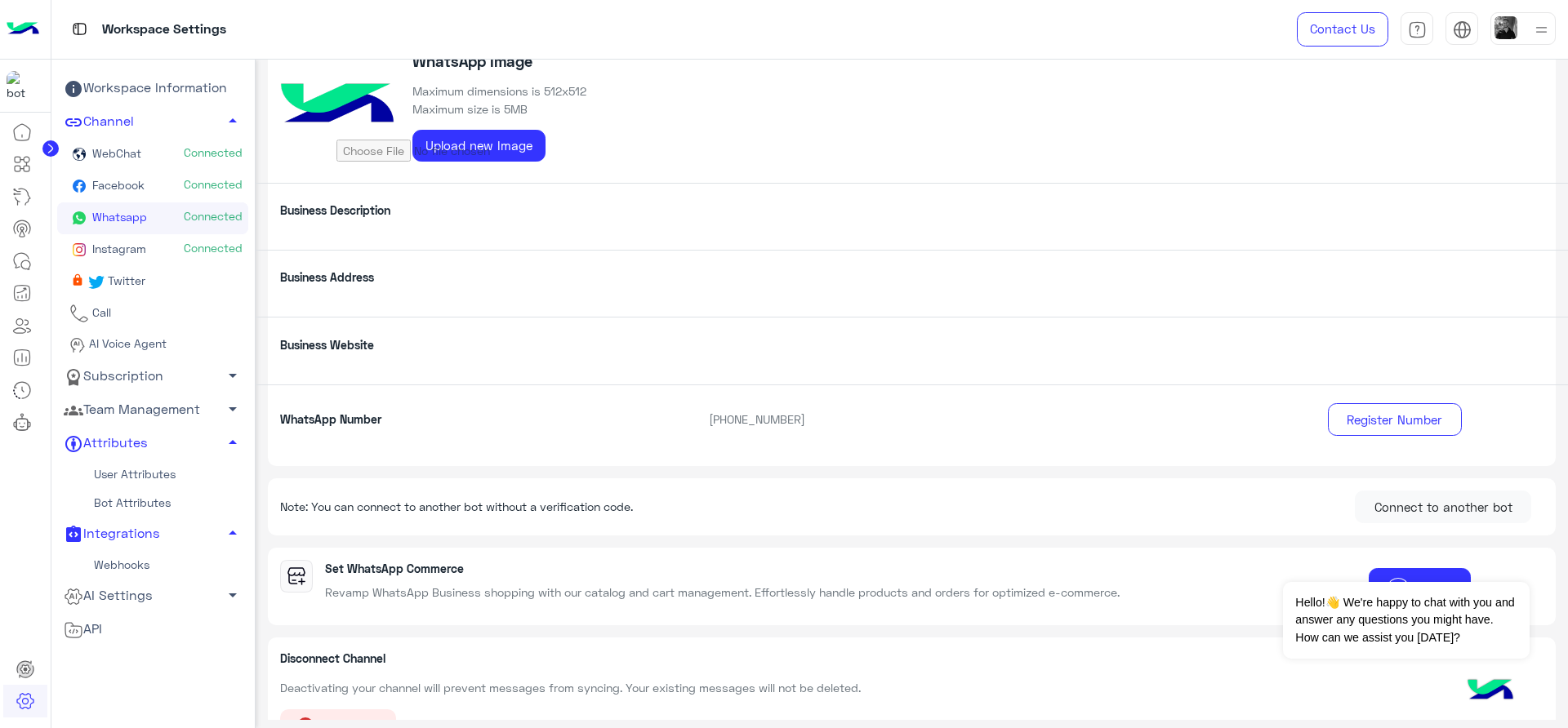
click at [1507, 24] on img at bounding box center [1505, 27] width 23 height 23
